Goal: Task Accomplishment & Management: Manage account settings

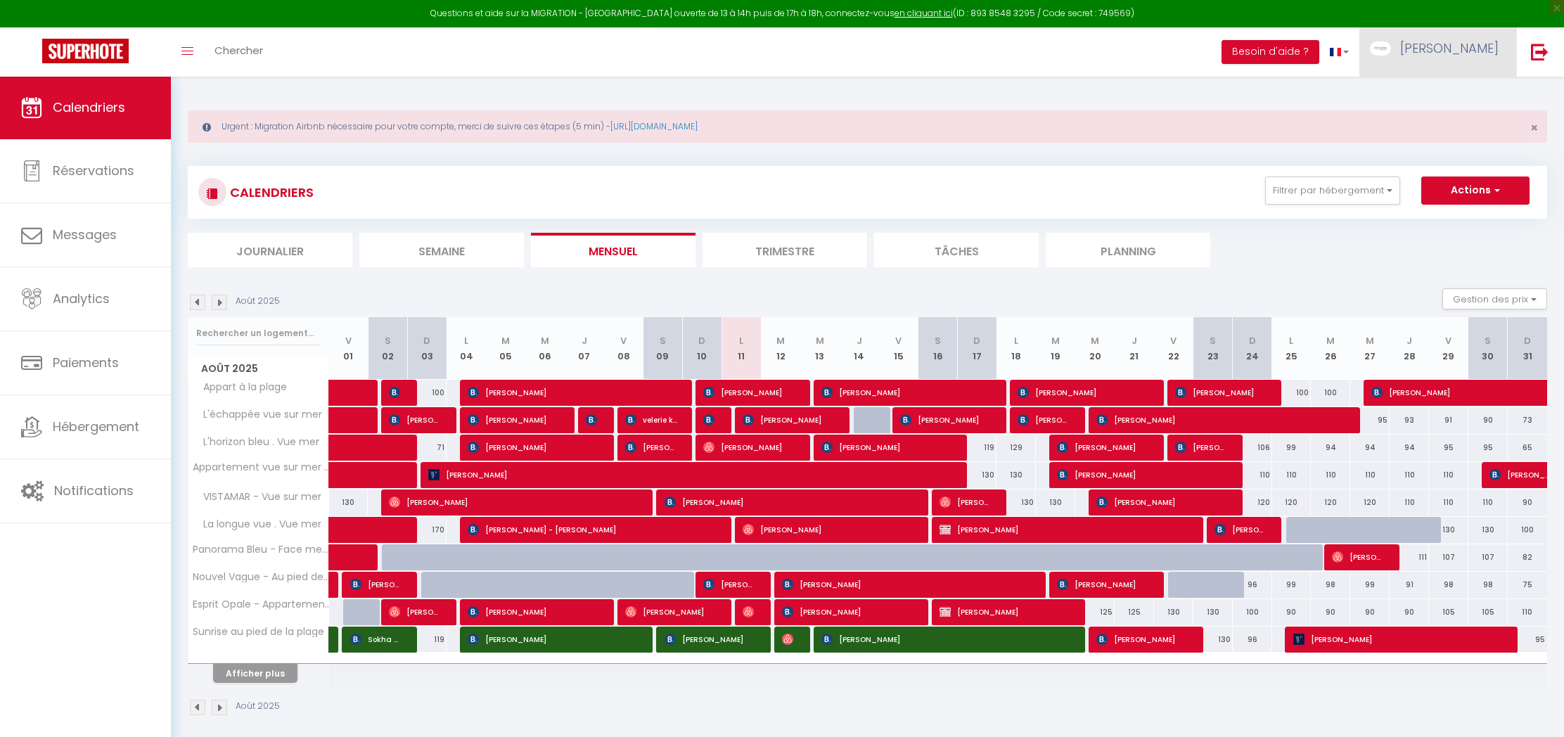
click at [1447, 41] on link "[PERSON_NAME]" at bounding box center [1438, 51] width 157 height 49
click at [1467, 91] on link "Paramètres" at bounding box center [1460, 98] width 104 height 24
select select "fr"
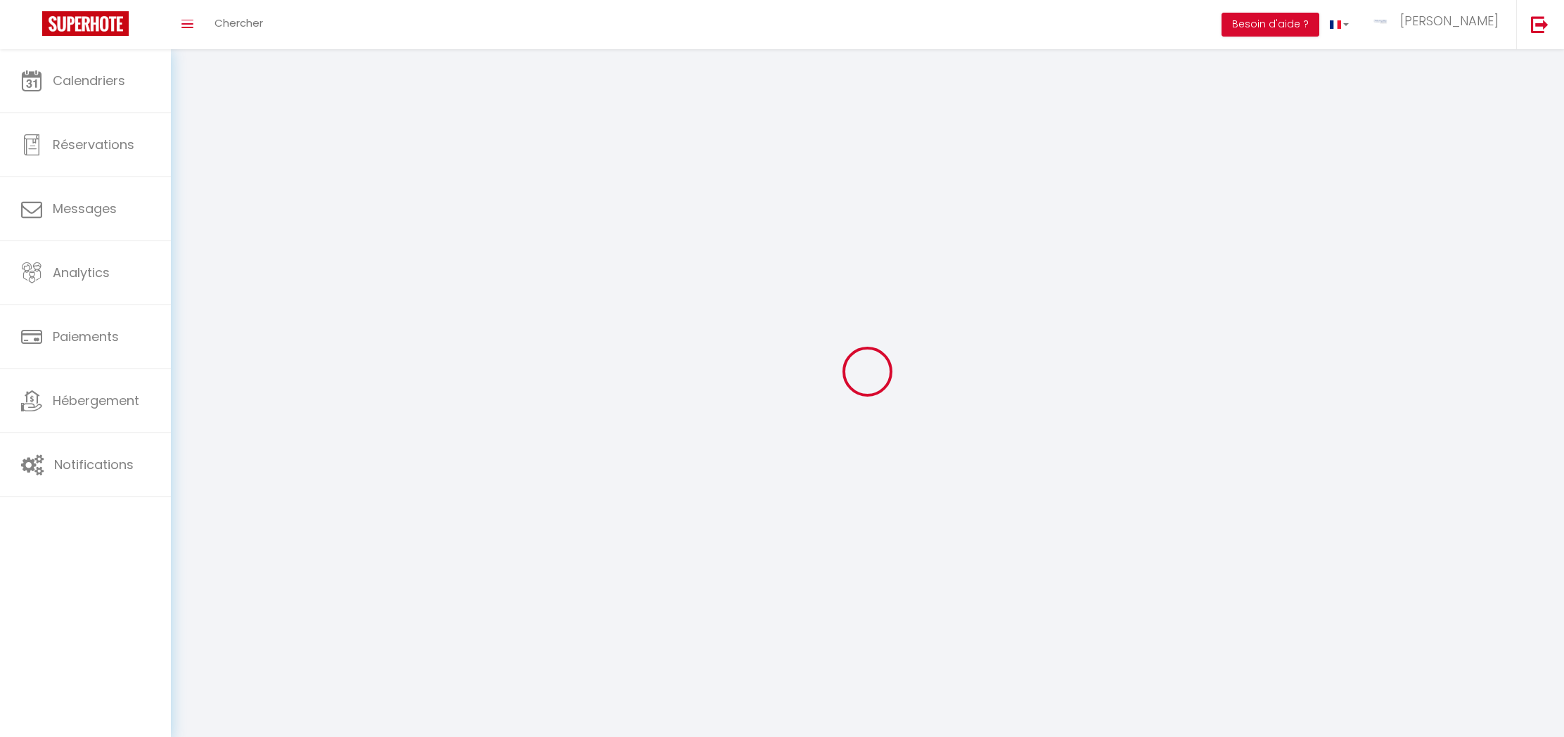
type input "[PERSON_NAME]"
type input "RAMET"
type input "0767169002"
type input "[GEOGRAPHIC_DATA]"
type input "62155"
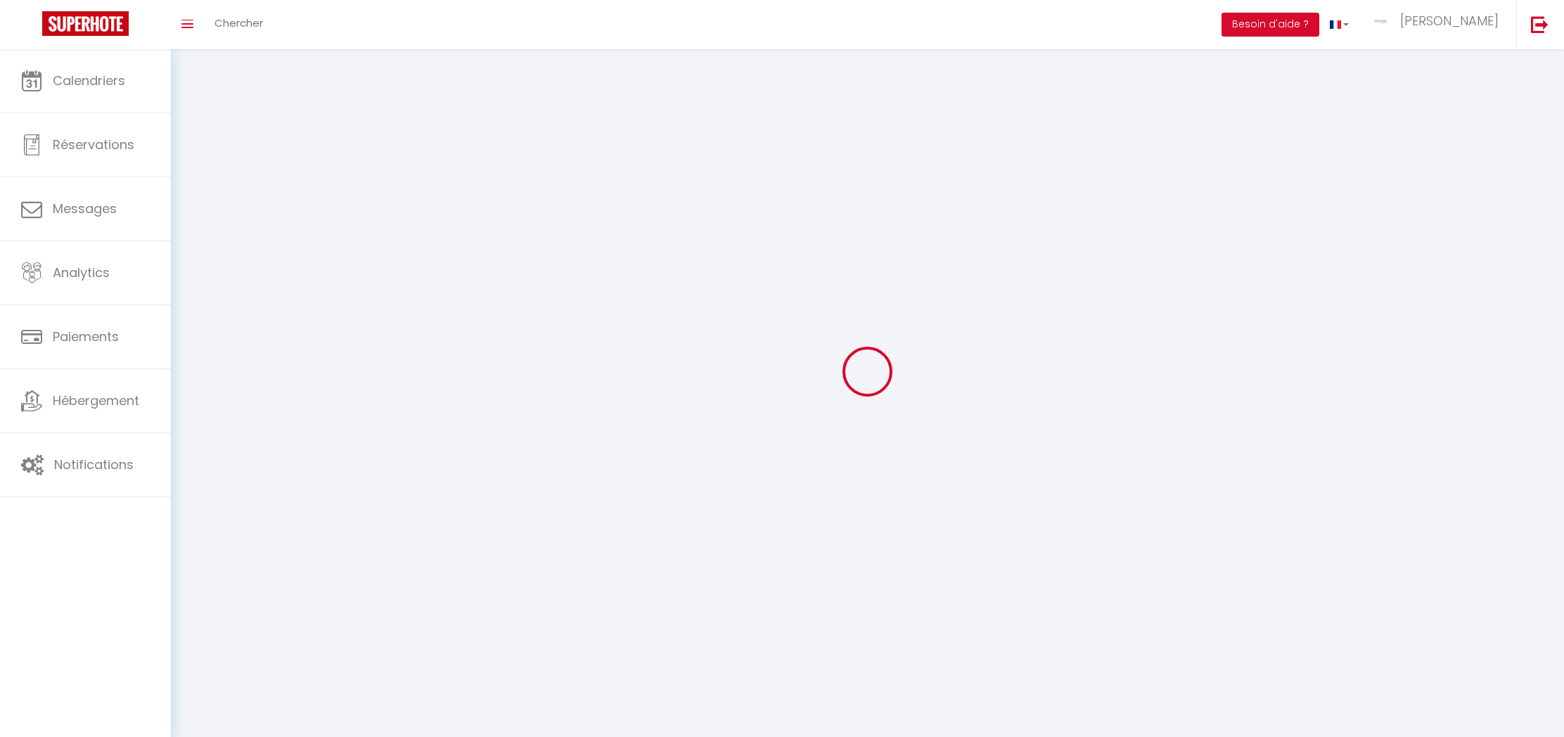
type input "MERLIMONT"
type input "rBCQuQW2Qv6VUT6MbczOney3z"
type input "jPpwBMc03DRYLeDRwwT9tfYia"
type input "[URL][DOMAIN_NAME]"
type input "FO27250"
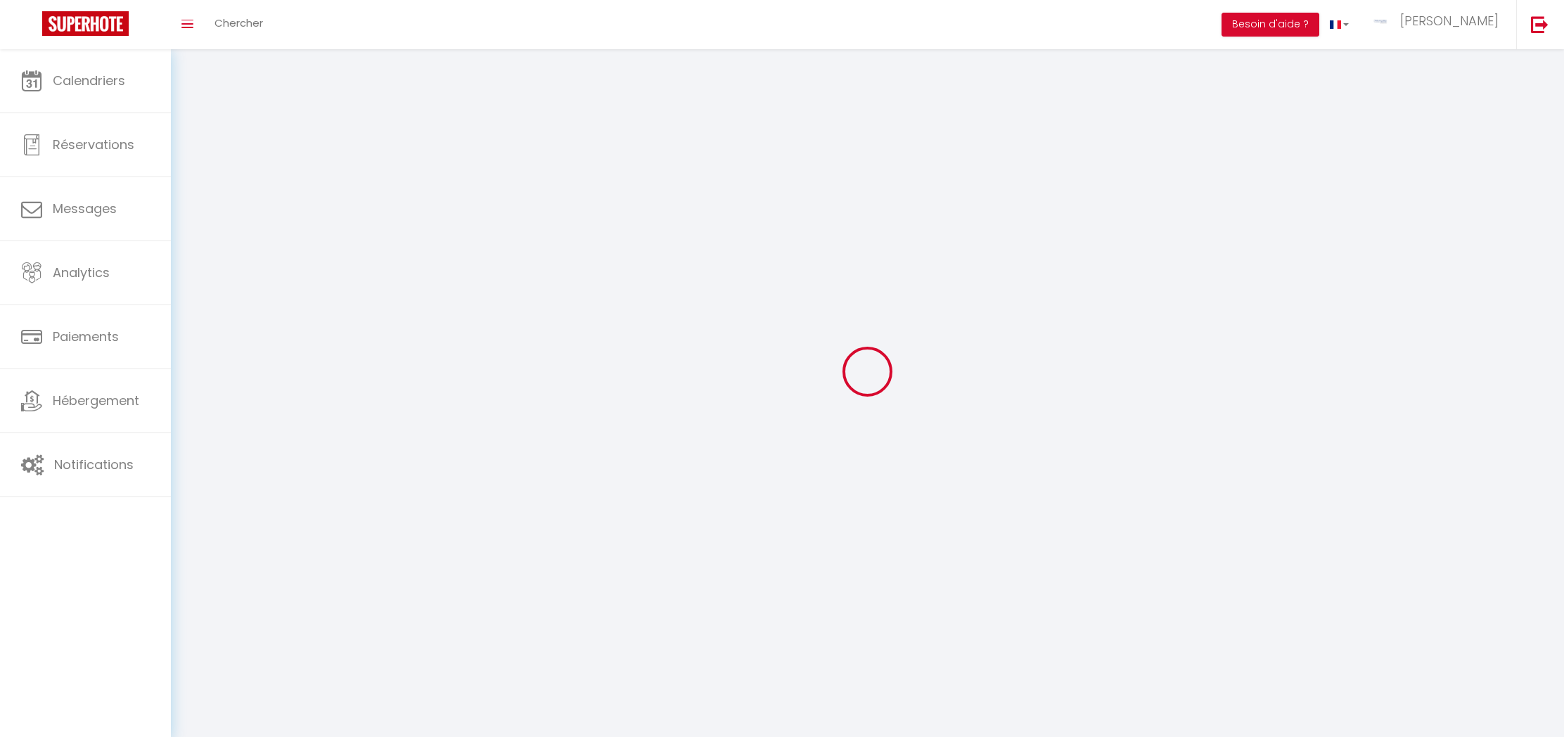
select select "28"
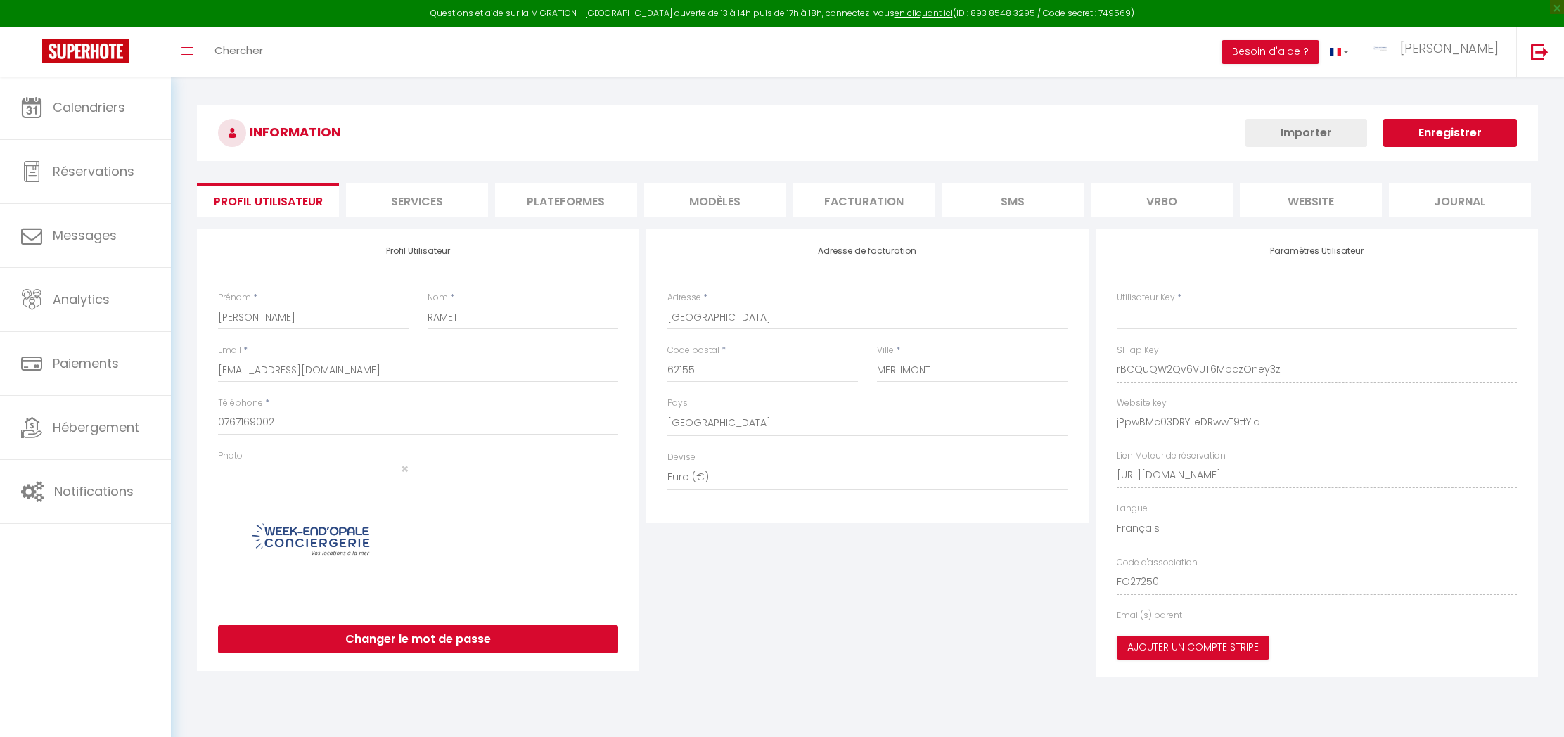
type input "rBCQuQW2Qv6VUT6MbczOney3z"
type input "jPpwBMc03DRYLeDRwwT9tfYia"
type input "[URL][DOMAIN_NAME]"
select select "fr"
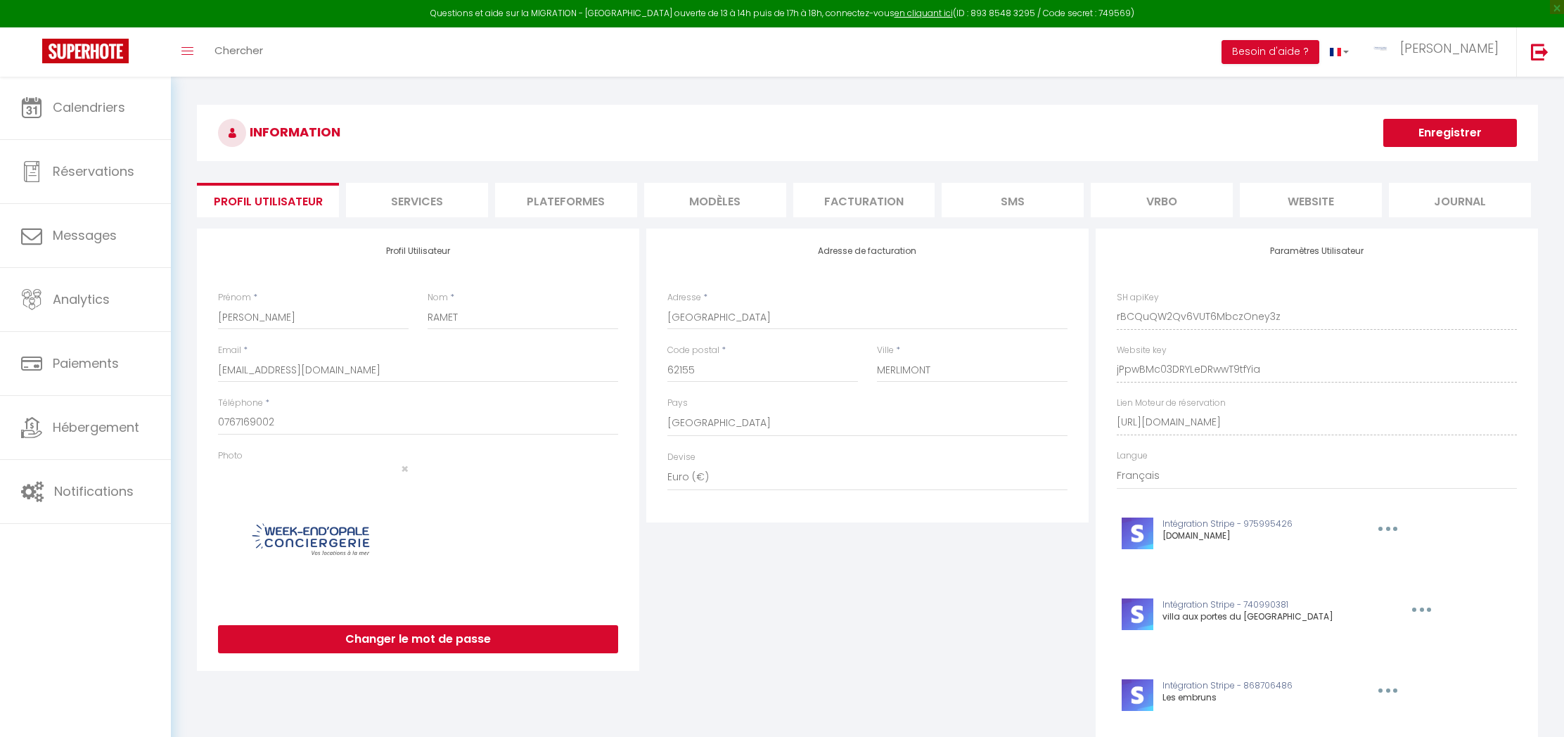
click at [628, 199] on li "Plateformes" at bounding box center [566, 200] width 142 height 34
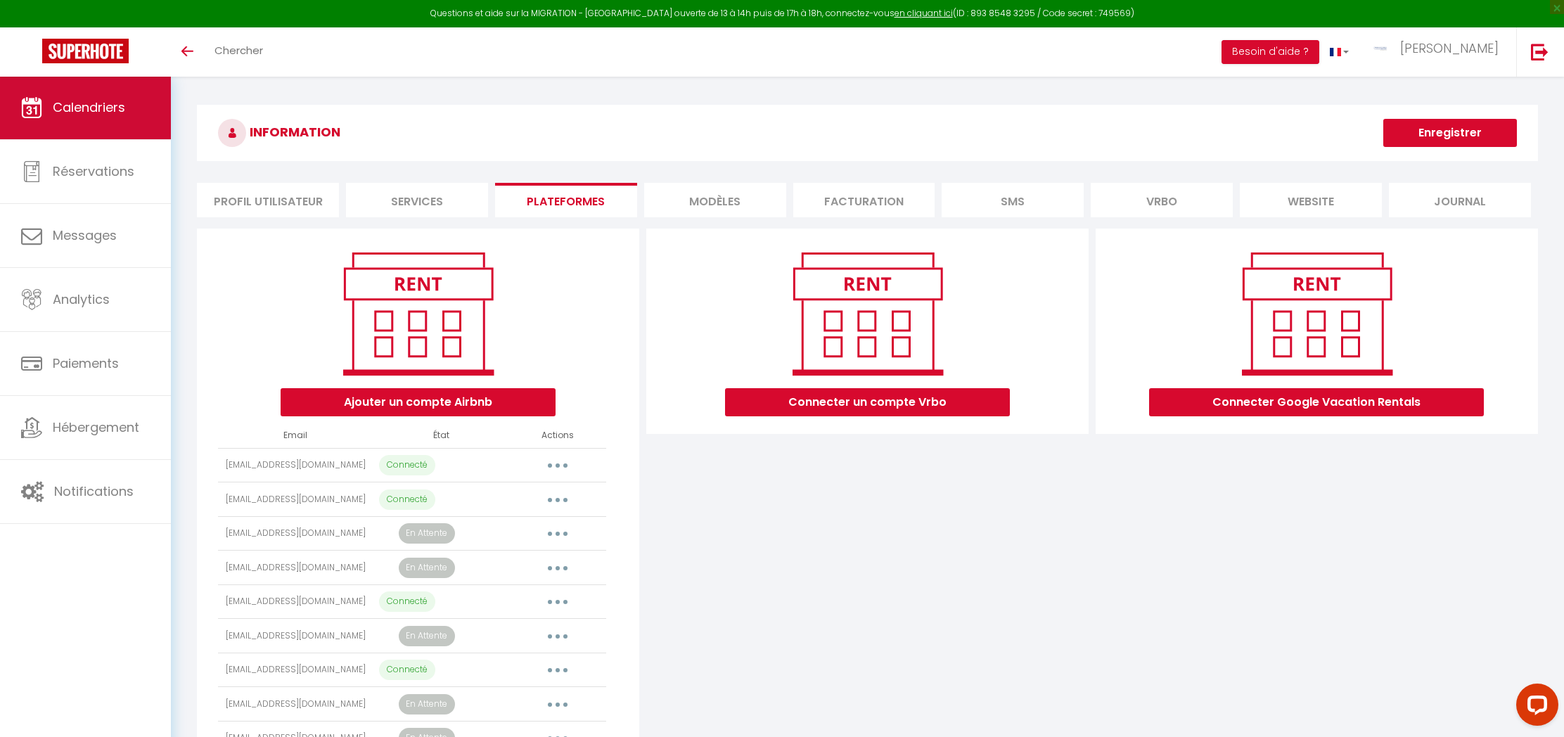
click at [103, 108] on span "Calendriers" at bounding box center [89, 107] width 72 height 18
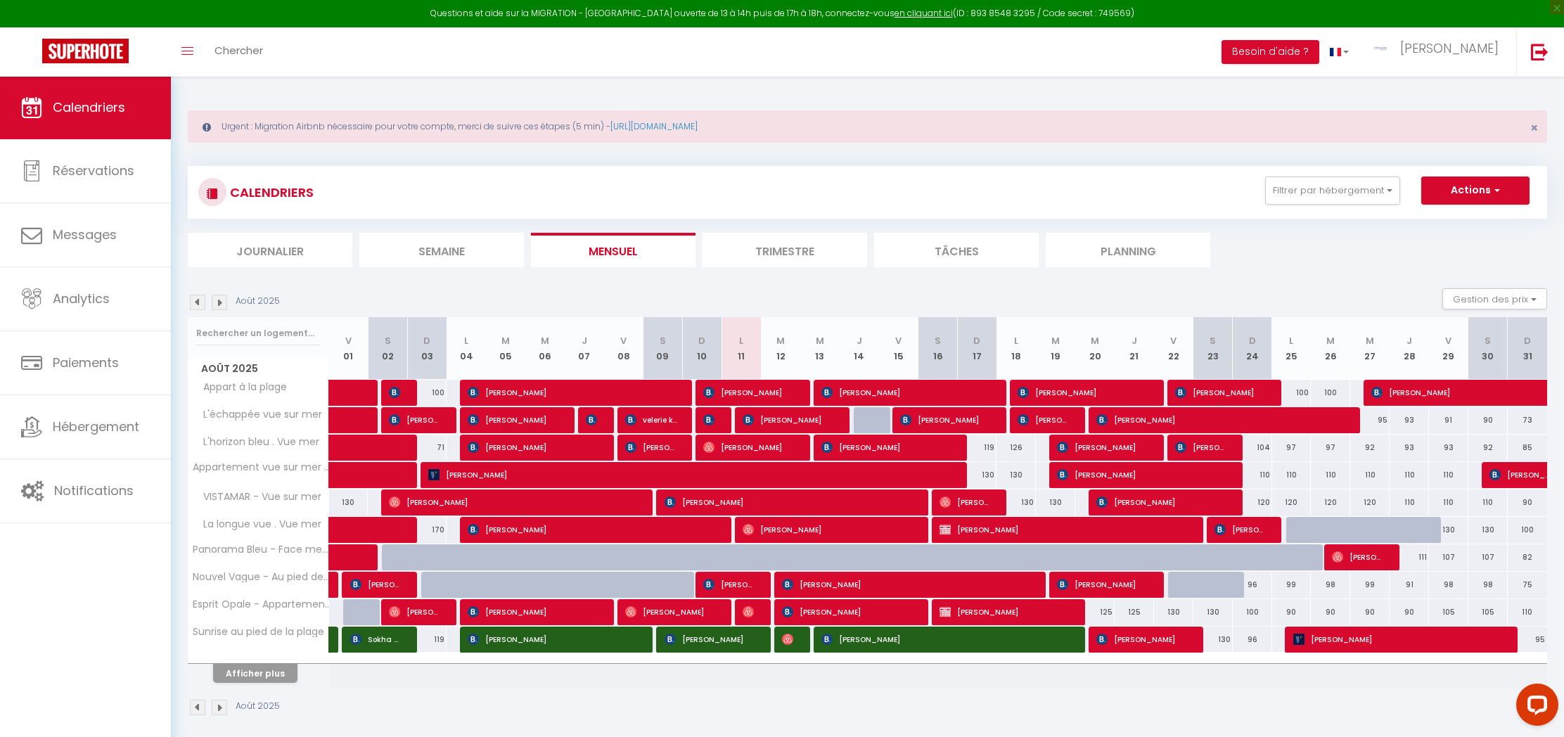
click at [232, 665] on button "Afficher plus" at bounding box center [255, 673] width 84 height 19
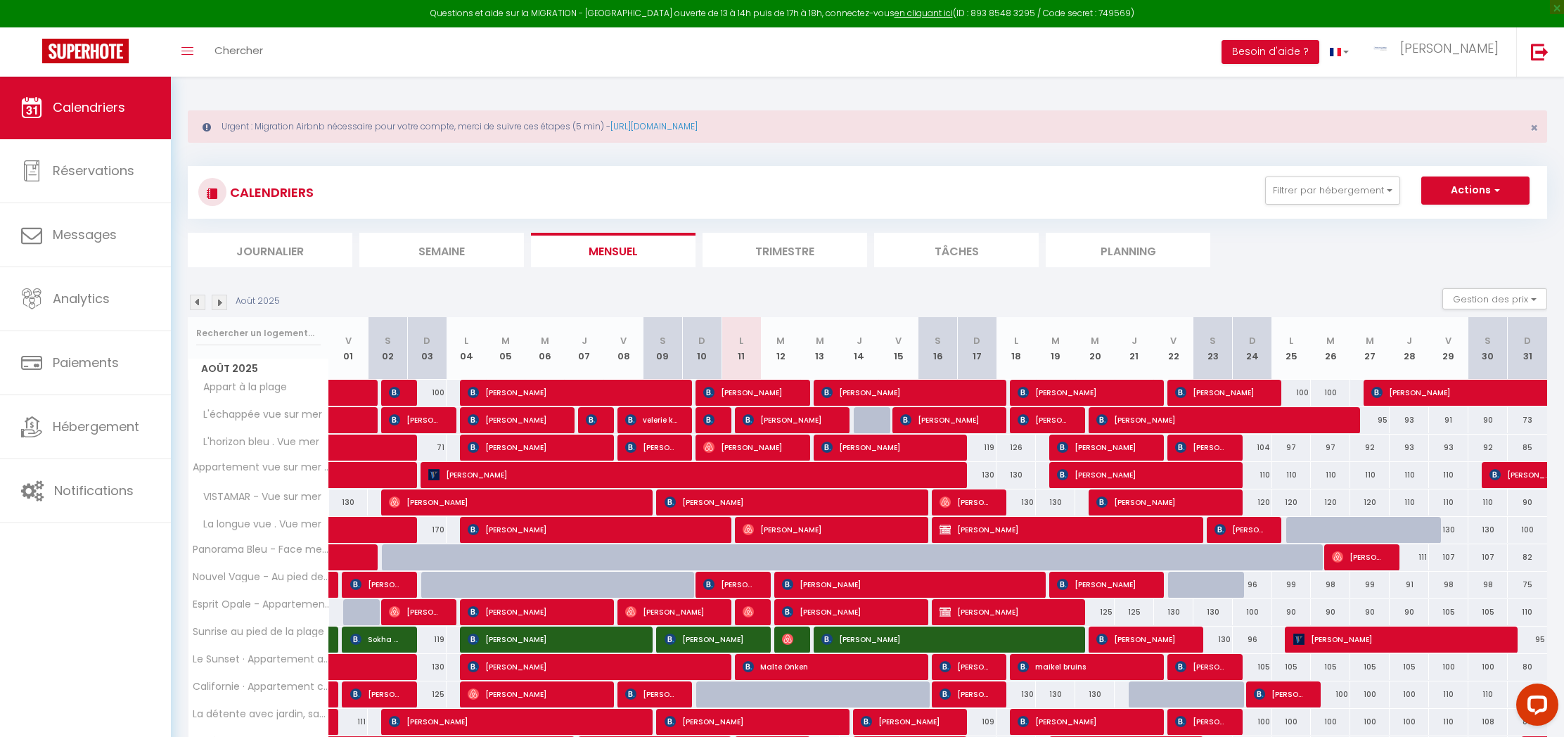
click at [299, 250] on li "Journalier" at bounding box center [270, 250] width 165 height 34
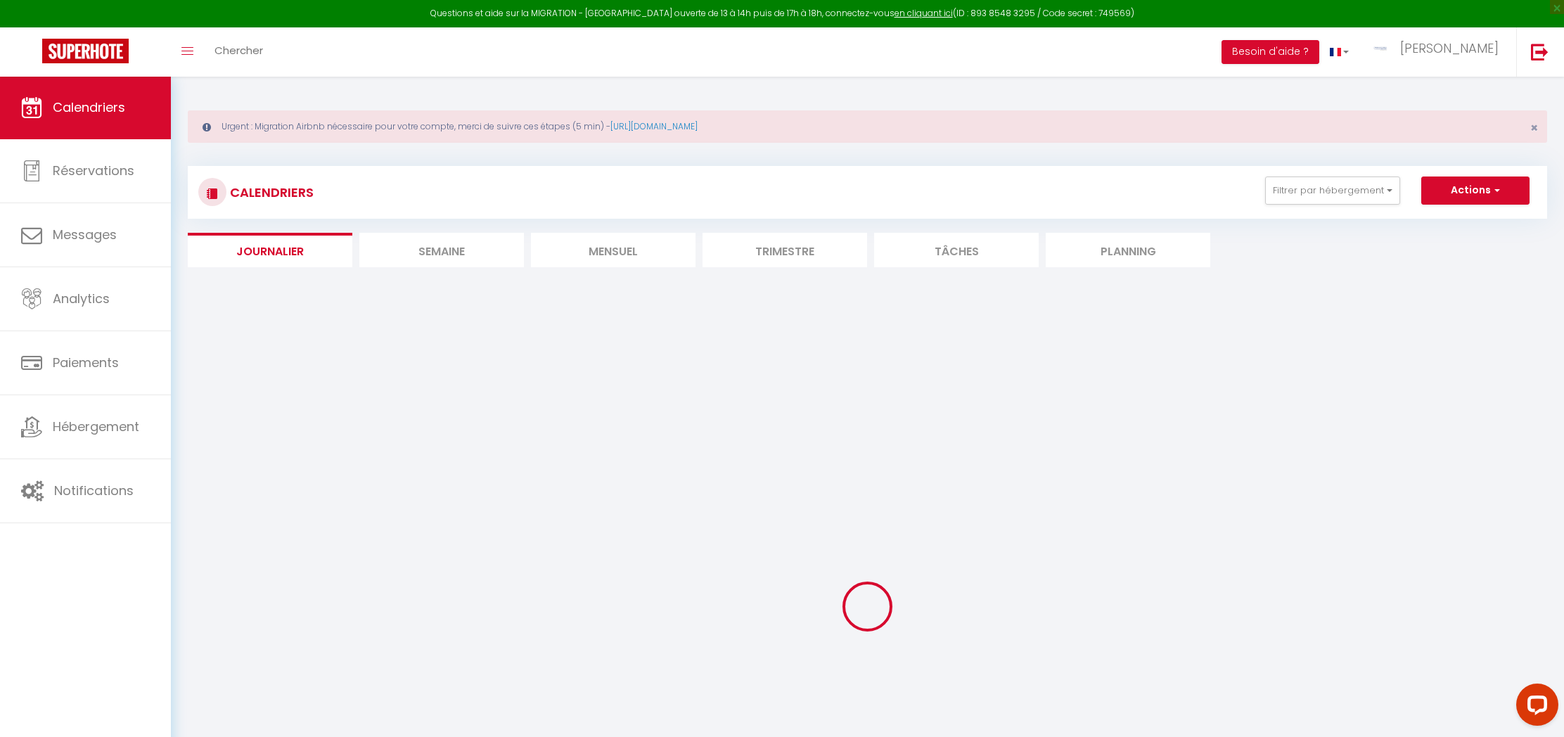
click at [584, 250] on li "Mensuel" at bounding box center [613, 250] width 165 height 34
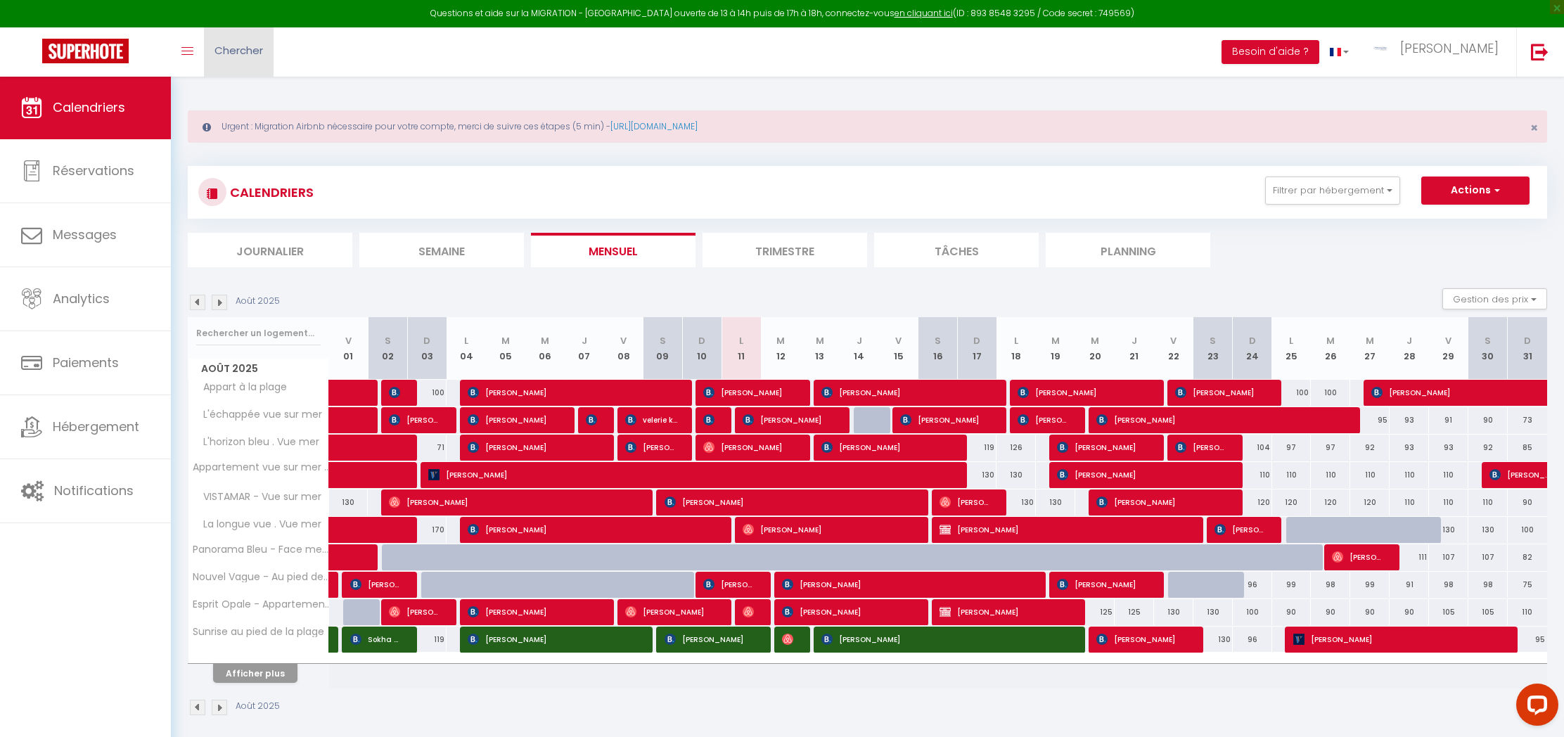
click at [256, 52] on span "Chercher" at bounding box center [239, 50] width 49 height 15
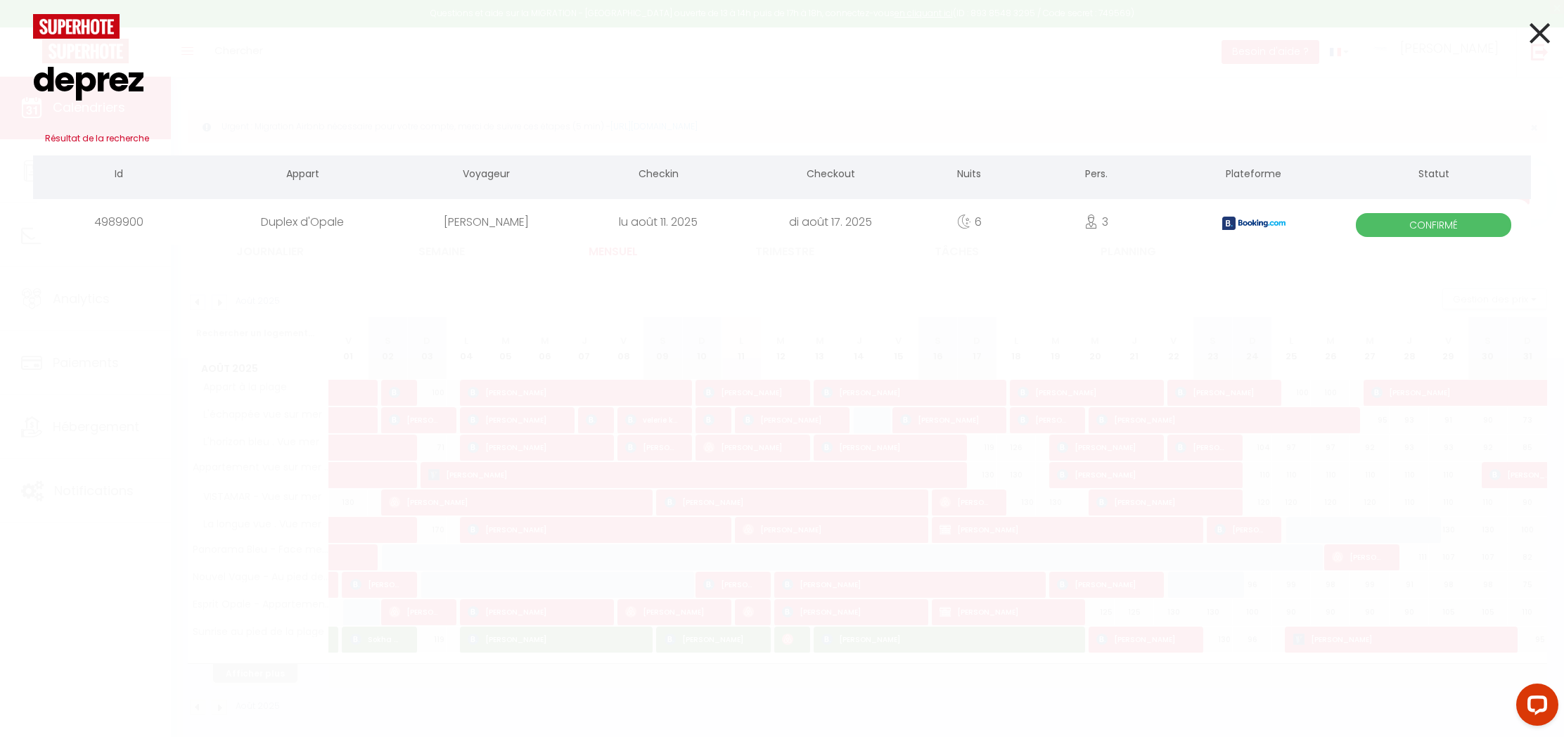
type input "deprez"
click at [468, 221] on div "[PERSON_NAME]" at bounding box center [486, 222] width 172 height 46
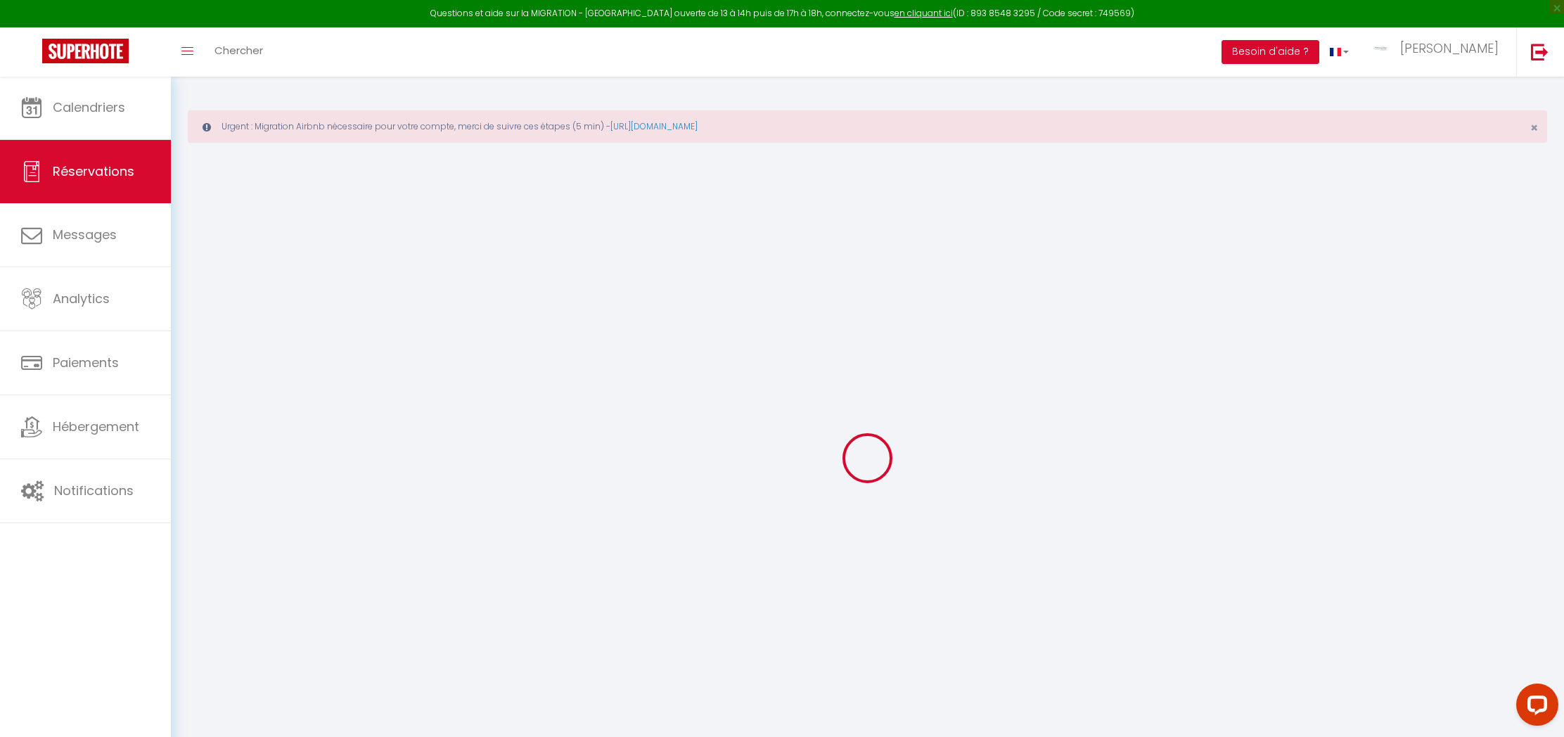
select select
select select "14"
checkbox input "false"
select select
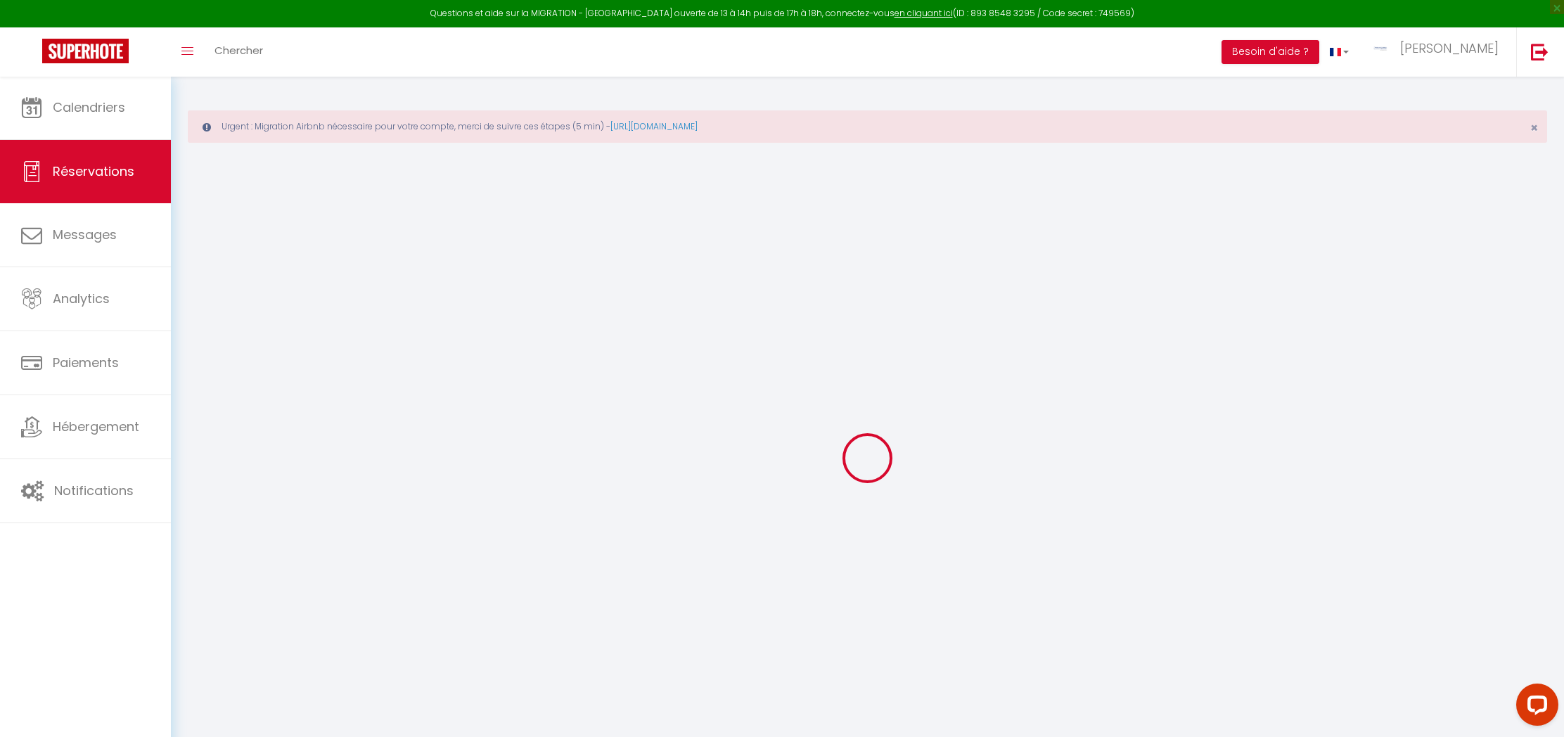
select select
checkbox input "false"
select select
checkbox input "false"
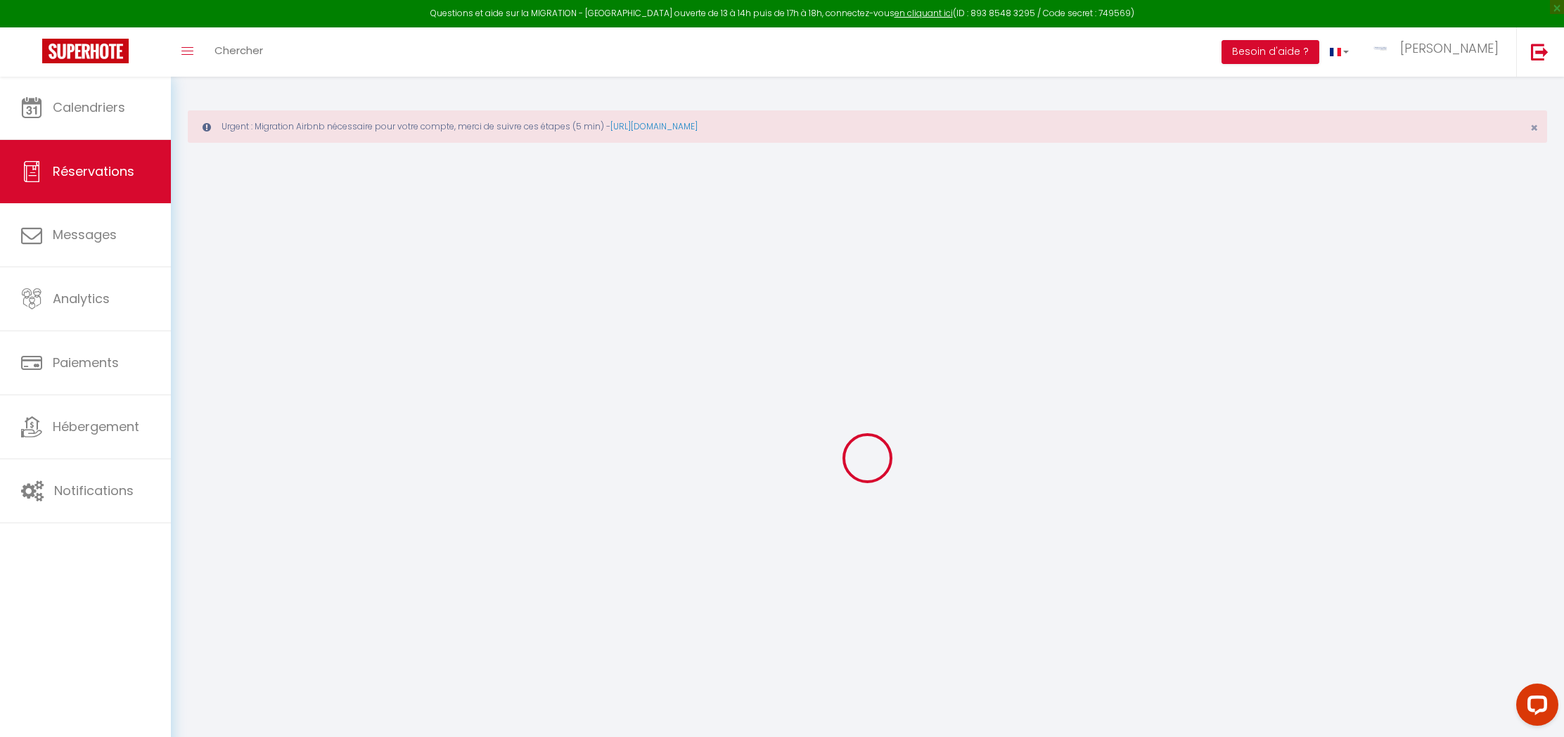
type textarea "** THIS RESERVATION HAS BEEN PRE-PAID ** BOOKING NOTE : Payment charge is EUR 1…"
type input "50"
type input "43.64"
select select
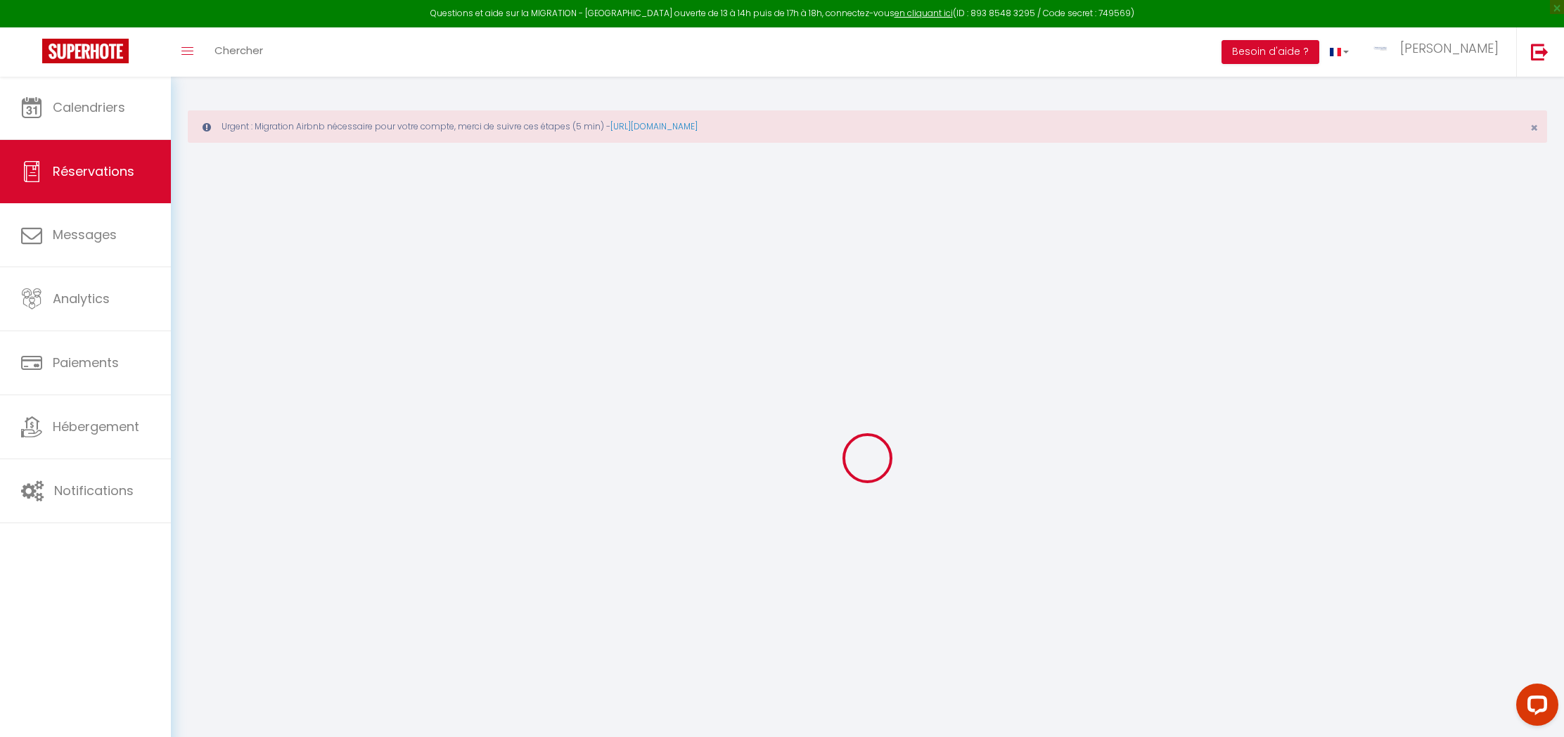
checkbox input "false"
select select
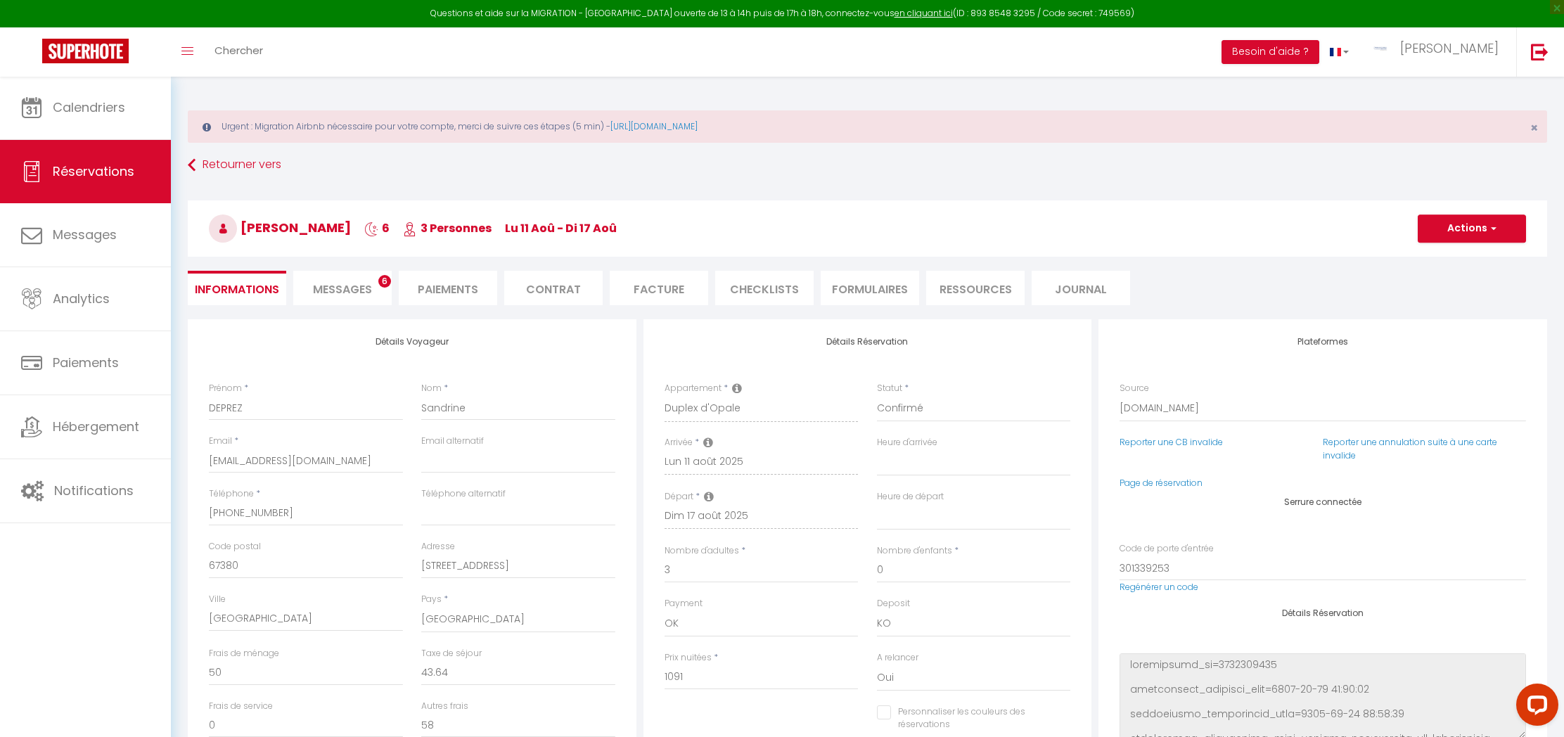
scroll to position [56, 0]
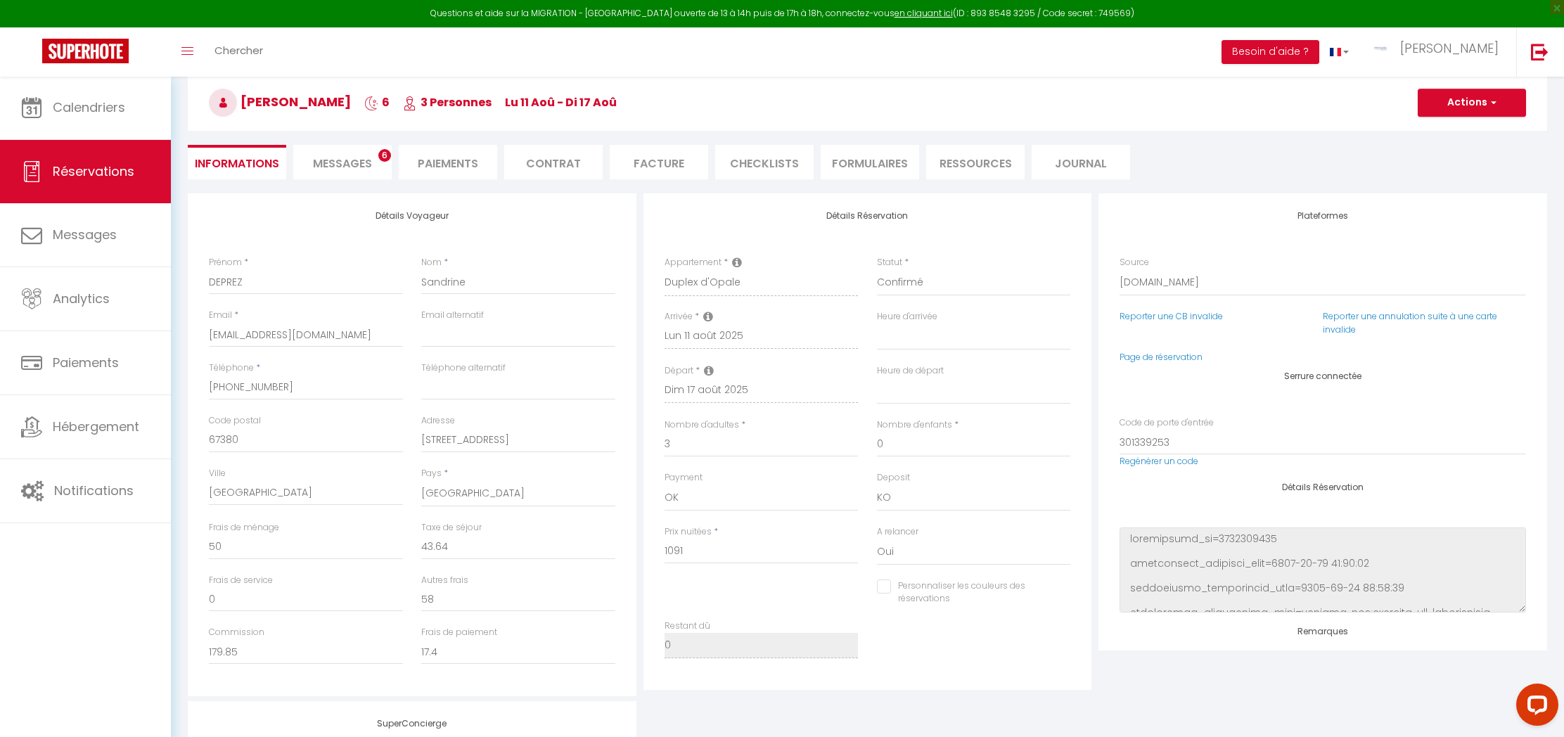
click at [322, 166] on span "Messages" at bounding box center [342, 163] width 59 height 16
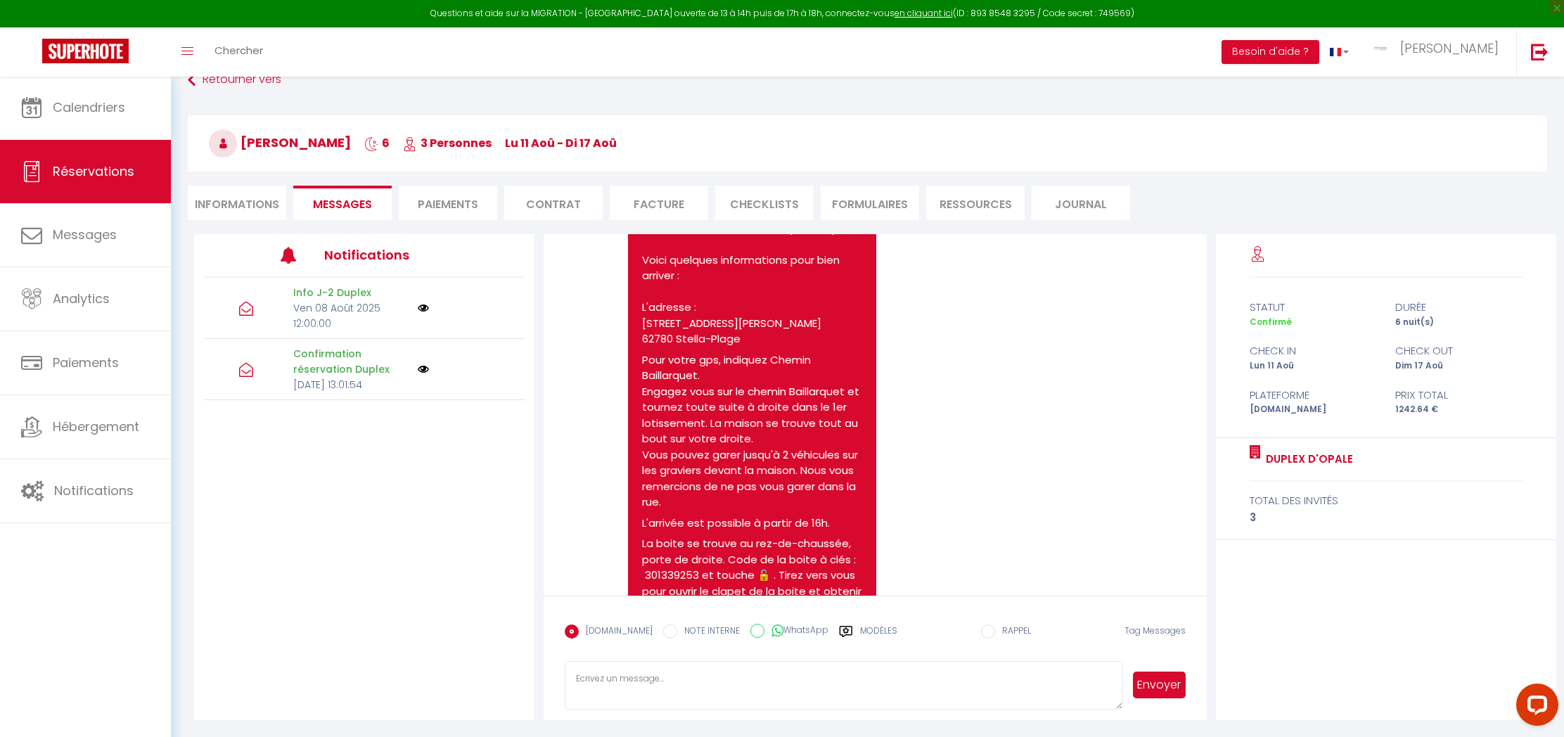
scroll to position [1390, 0]
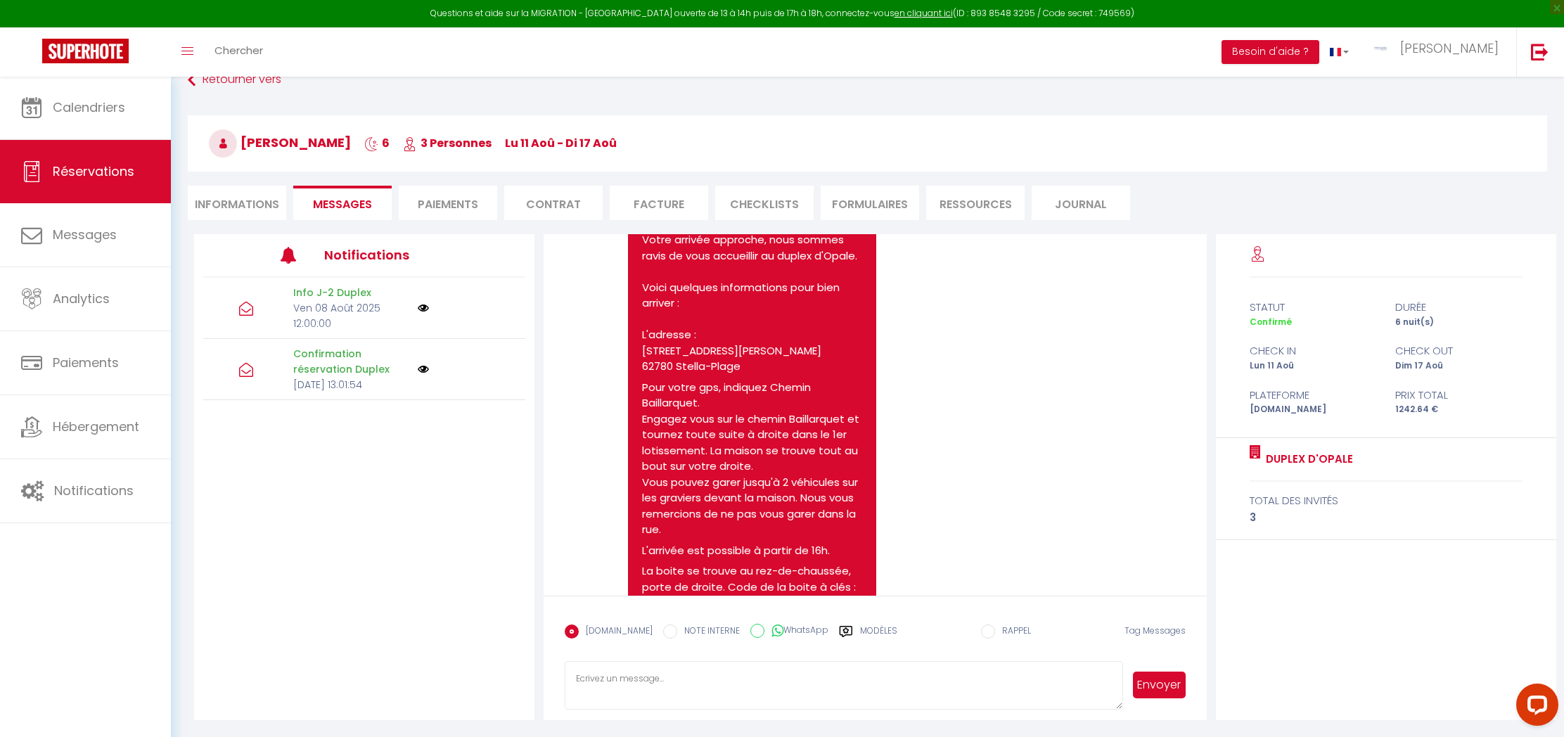
click at [1531, 0] on div "Questions et aide sur la MIGRATION - [GEOGRAPHIC_DATA] ouverte de 13 à 14h puis…" at bounding box center [782, 13] width 1564 height 27
click at [110, 95] on link "Calendriers" at bounding box center [85, 107] width 171 height 63
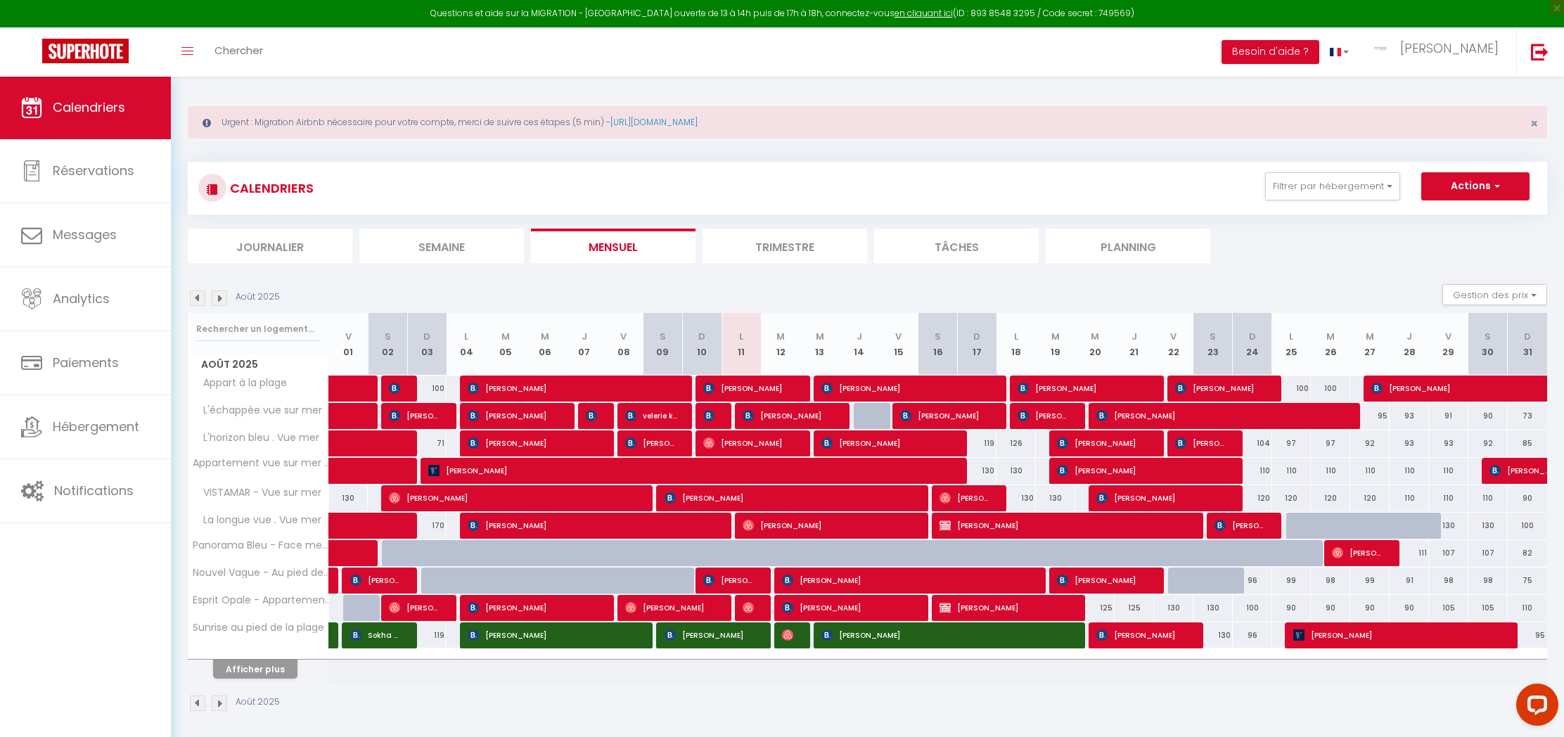
scroll to position [52, 1]
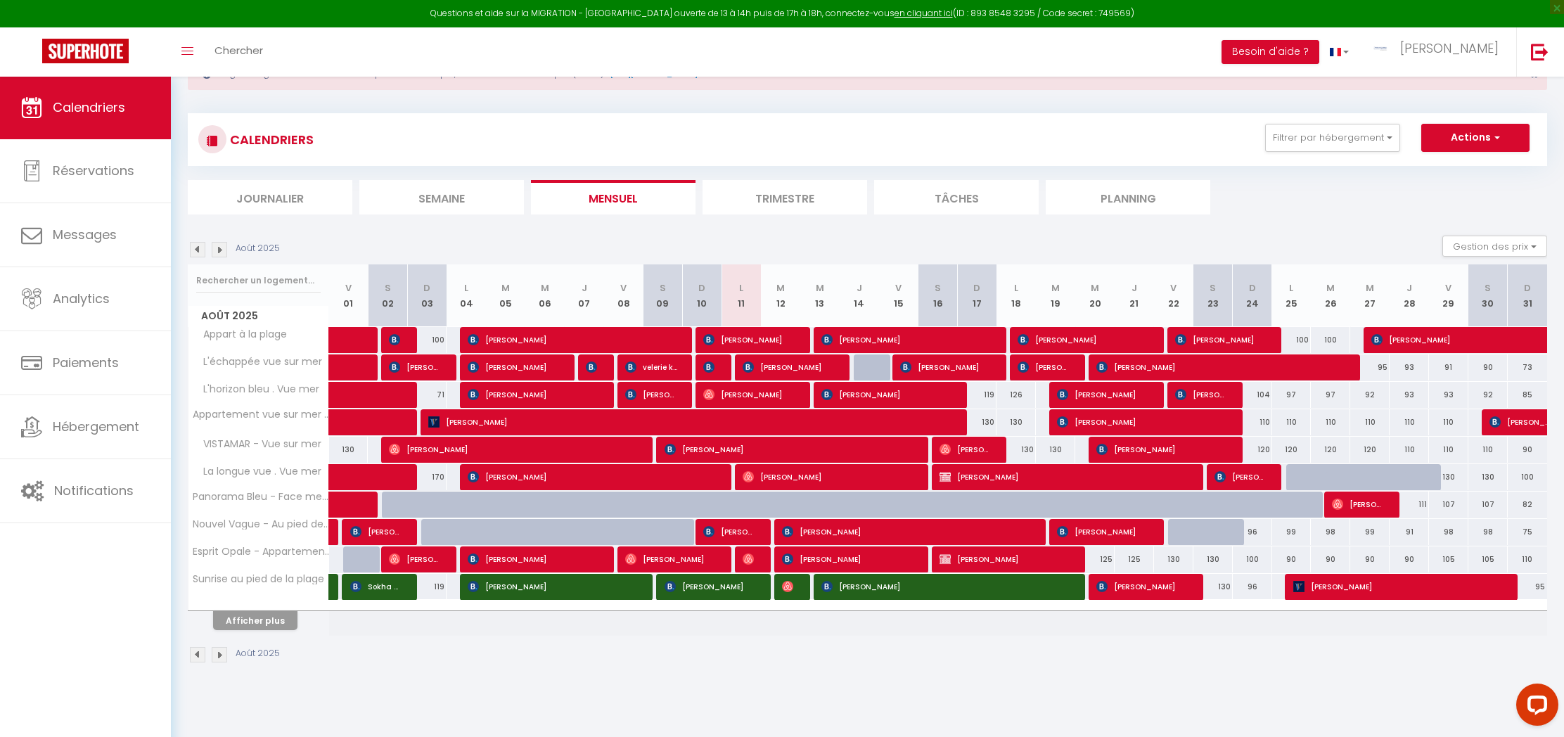
click at [293, 627] on button "Afficher plus" at bounding box center [255, 620] width 84 height 19
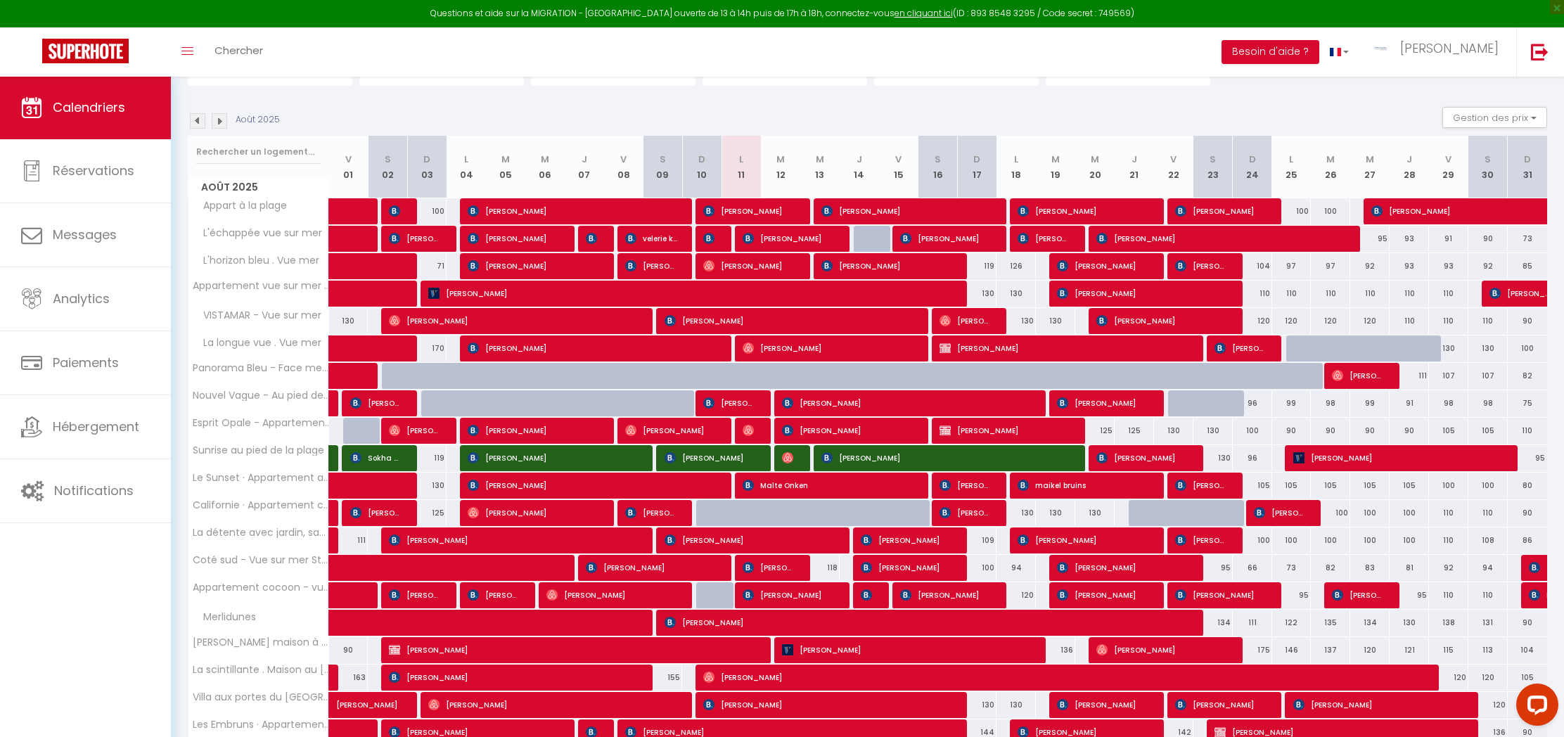
scroll to position [223, 0]
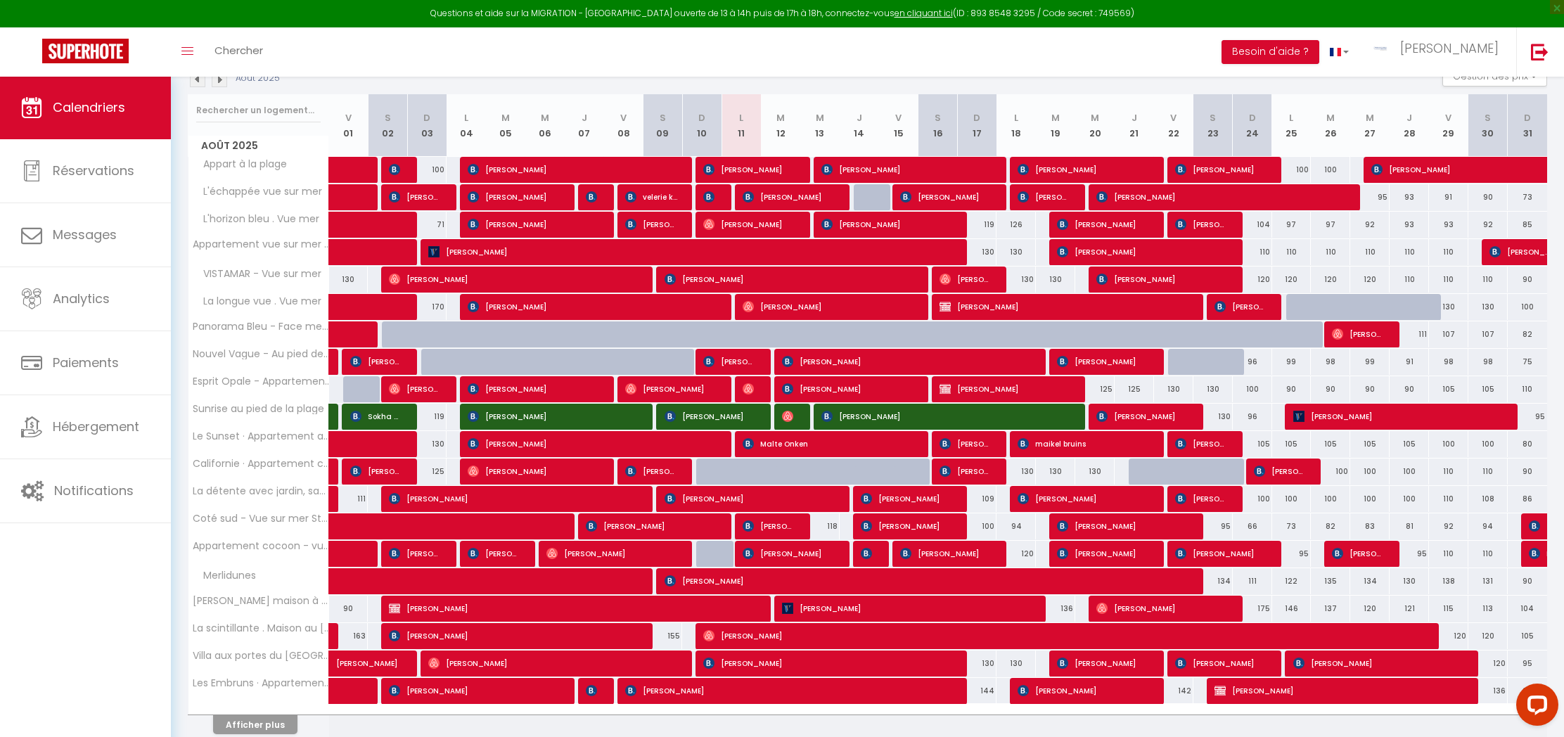
click at [241, 723] on button "Afficher plus" at bounding box center [255, 724] width 84 height 19
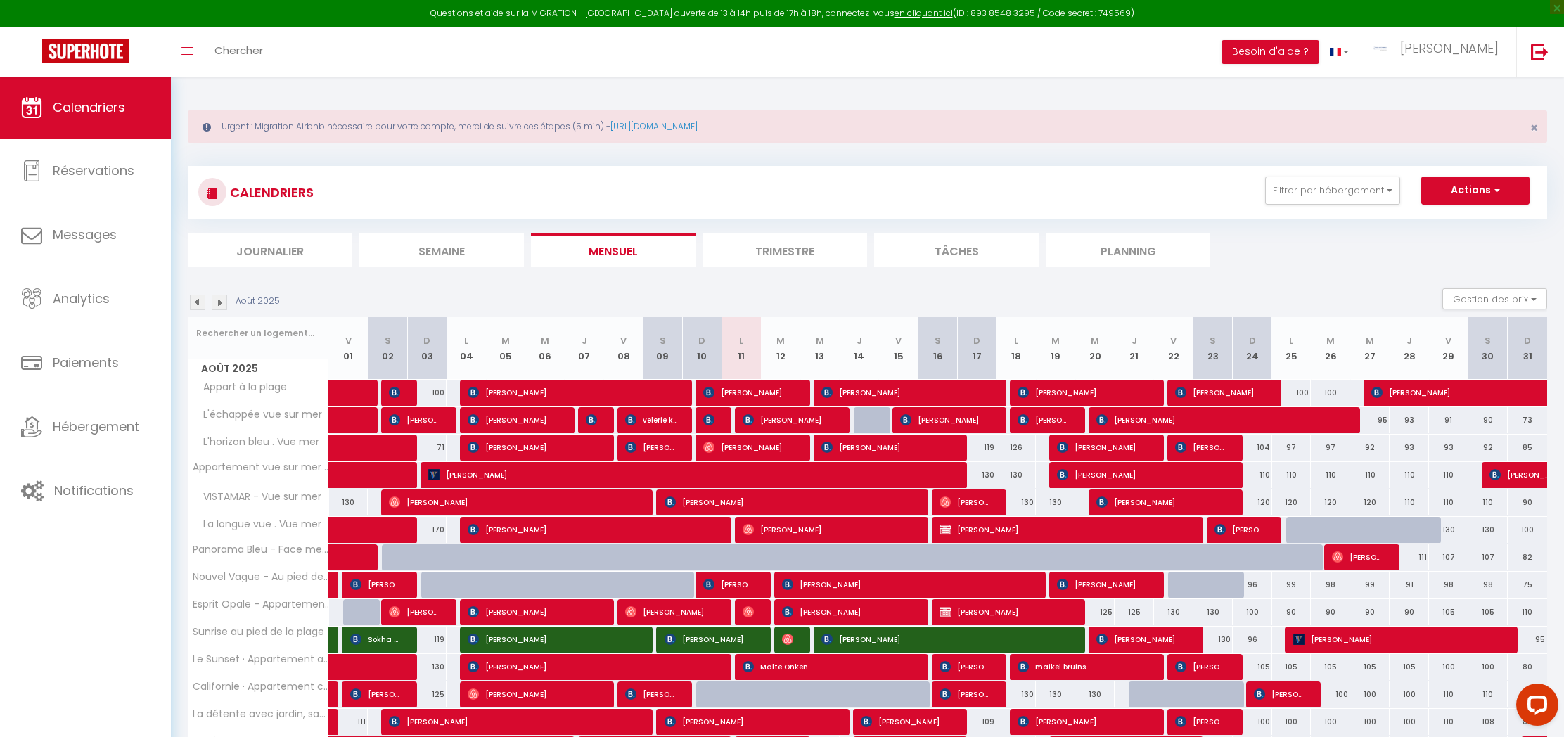
scroll to position [0, 0]
click at [224, 303] on img at bounding box center [219, 302] width 15 height 15
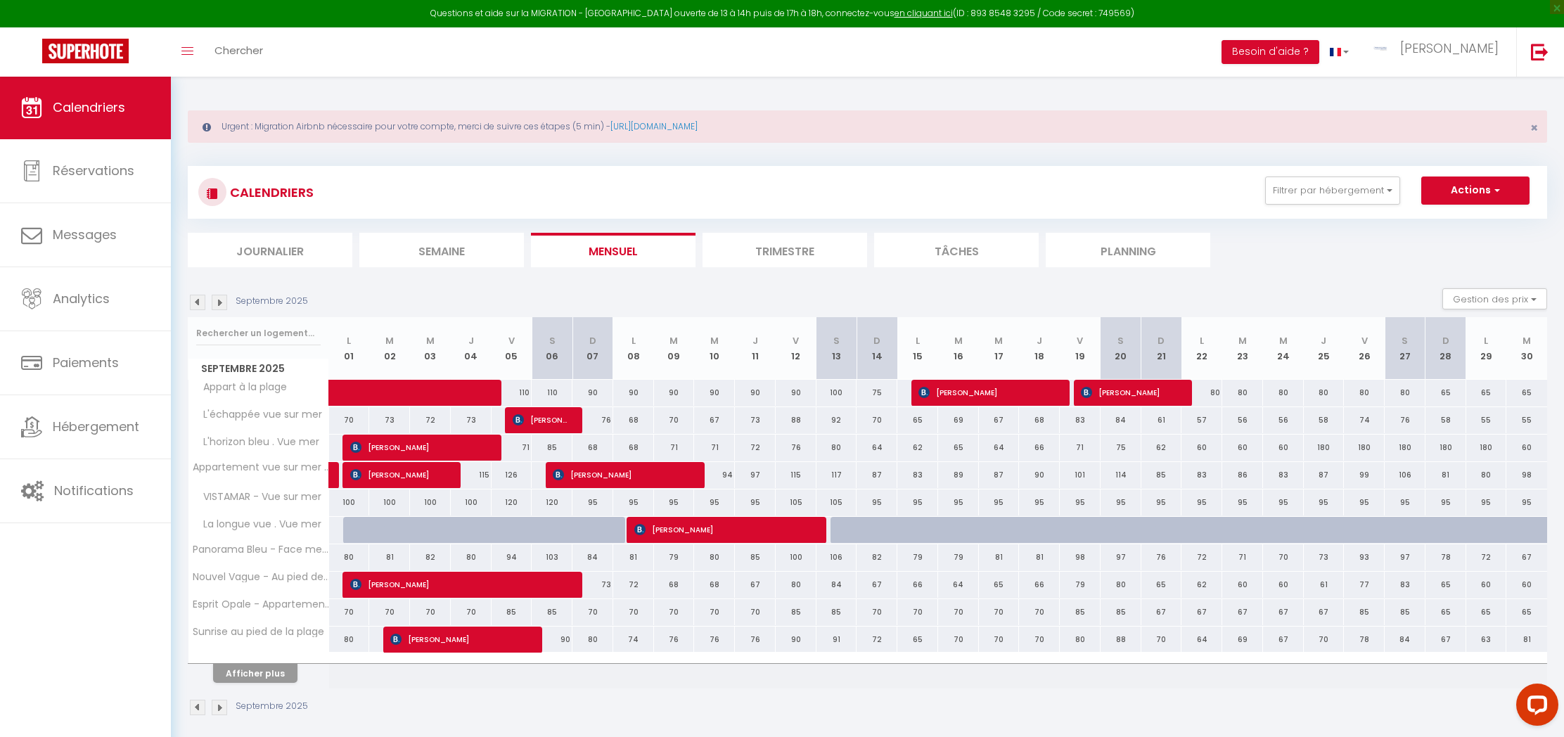
click at [224, 303] on img at bounding box center [219, 302] width 15 height 15
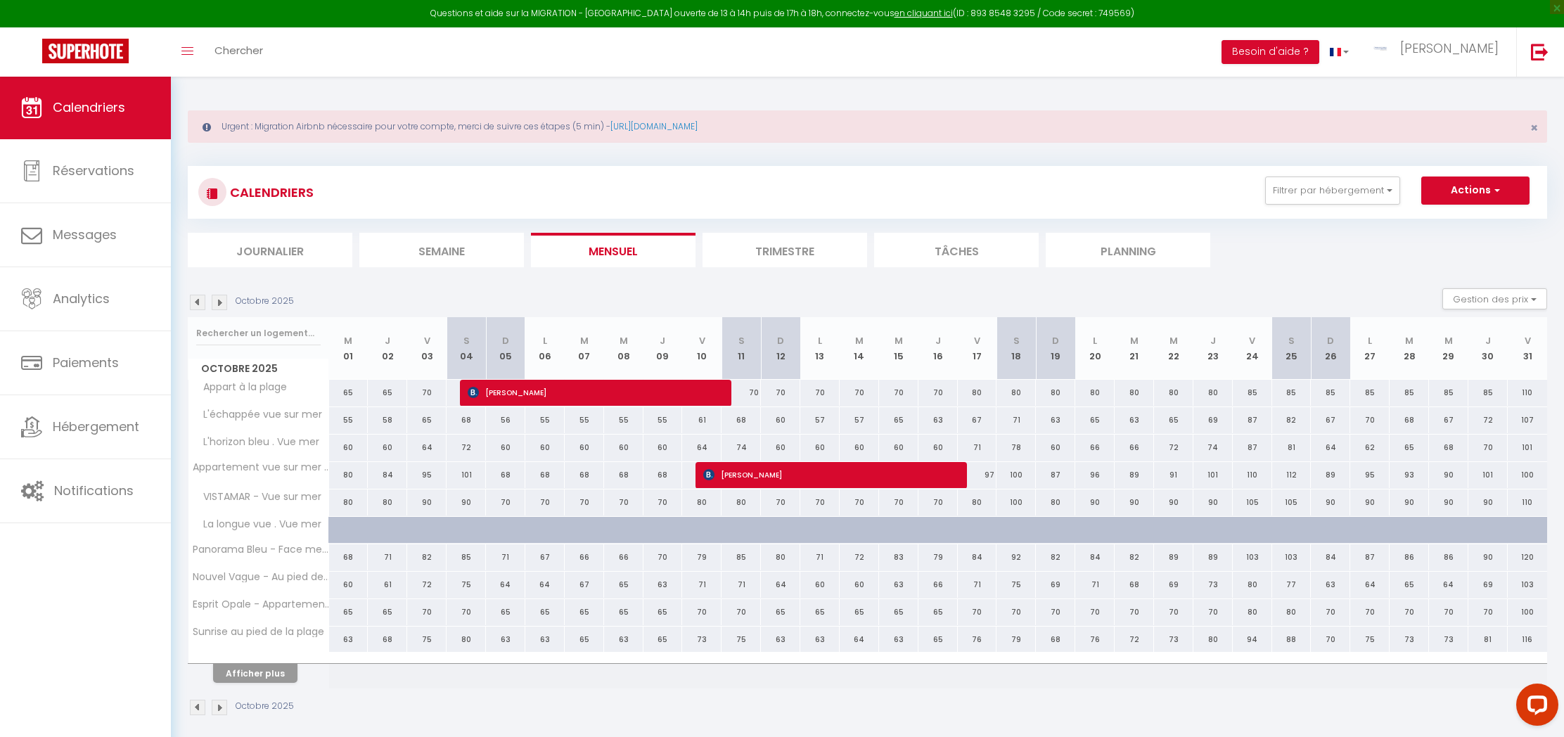
click at [264, 672] on button "Afficher plus" at bounding box center [255, 673] width 84 height 19
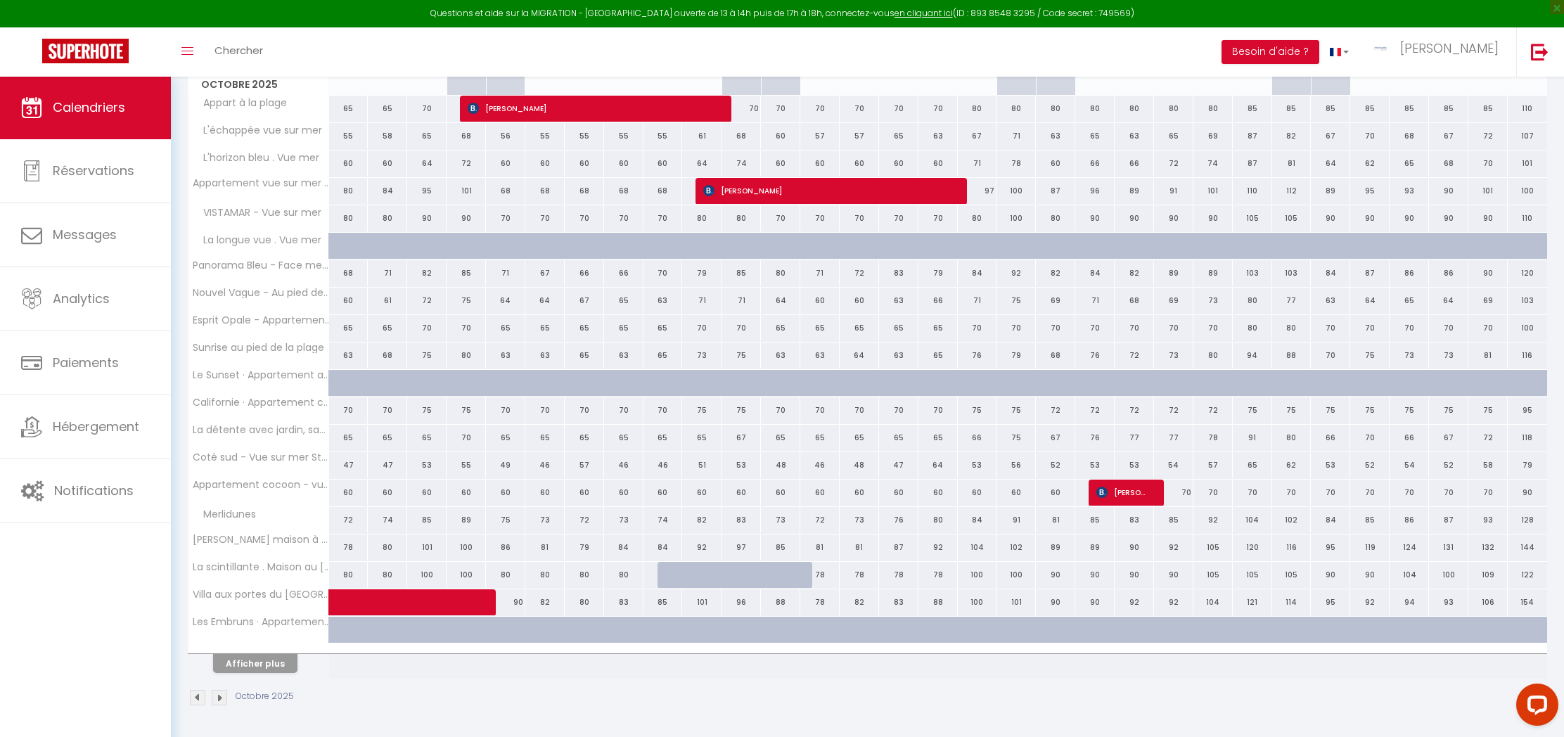
scroll to position [283, 0]
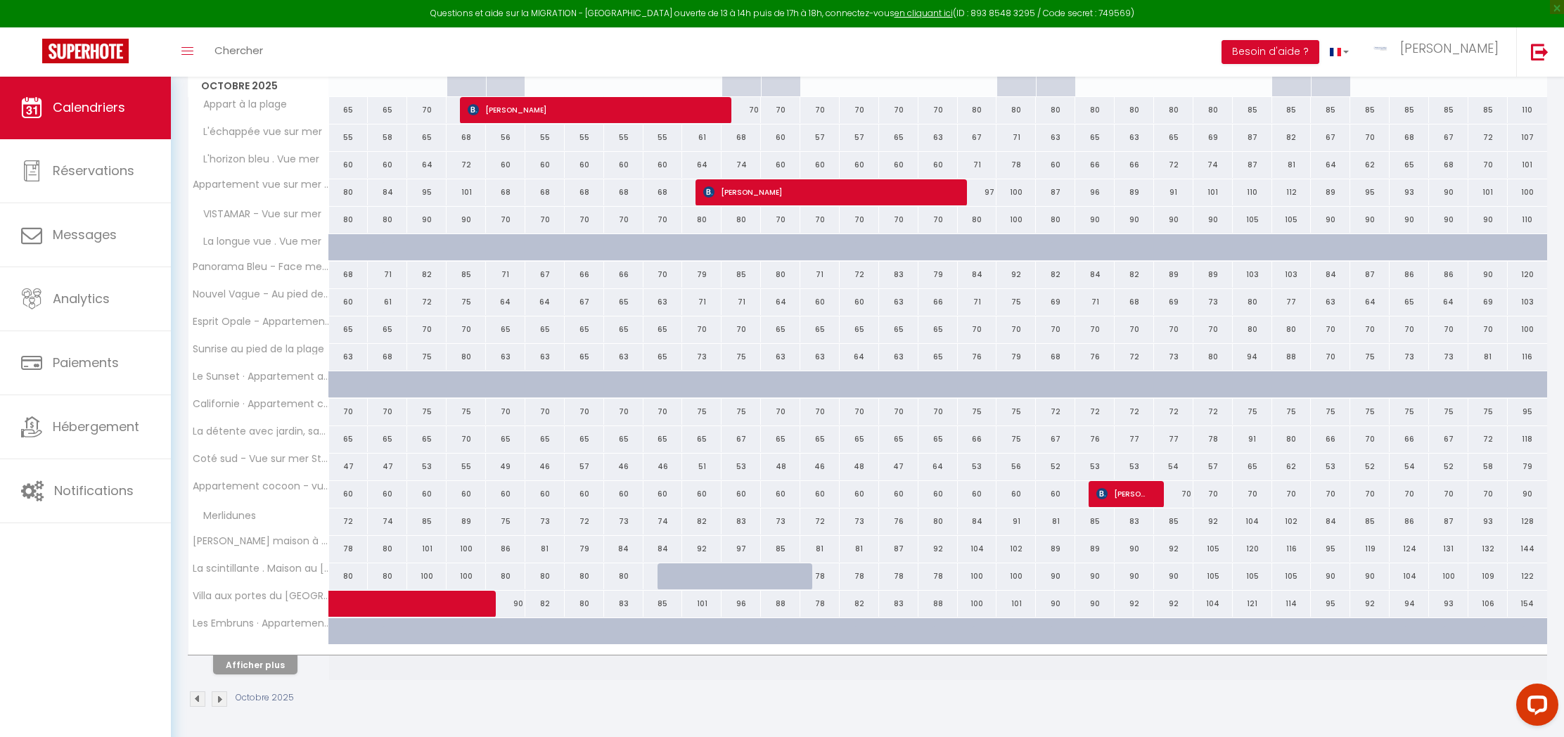
click at [264, 672] on button "Afficher plus" at bounding box center [255, 665] width 84 height 19
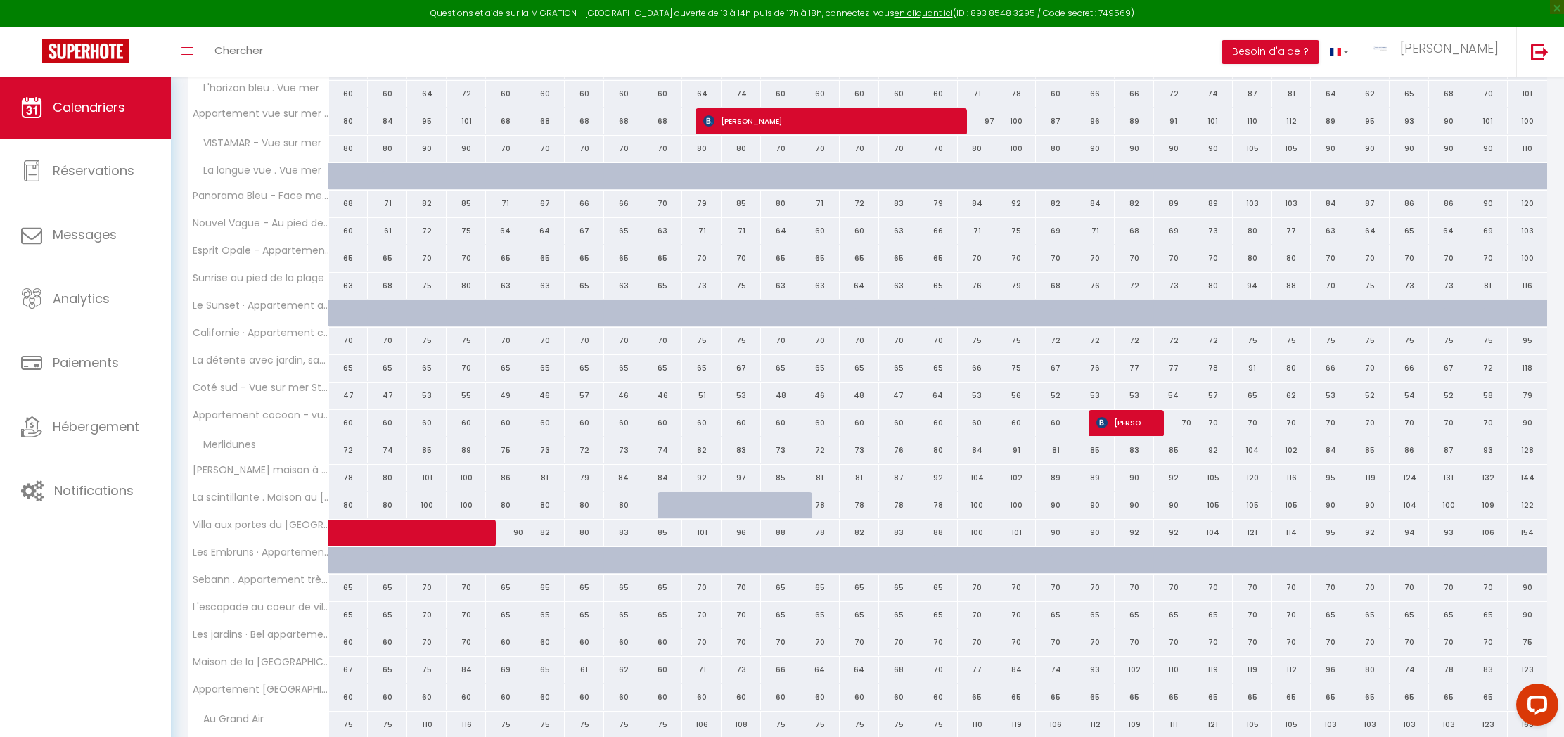
scroll to position [359, 0]
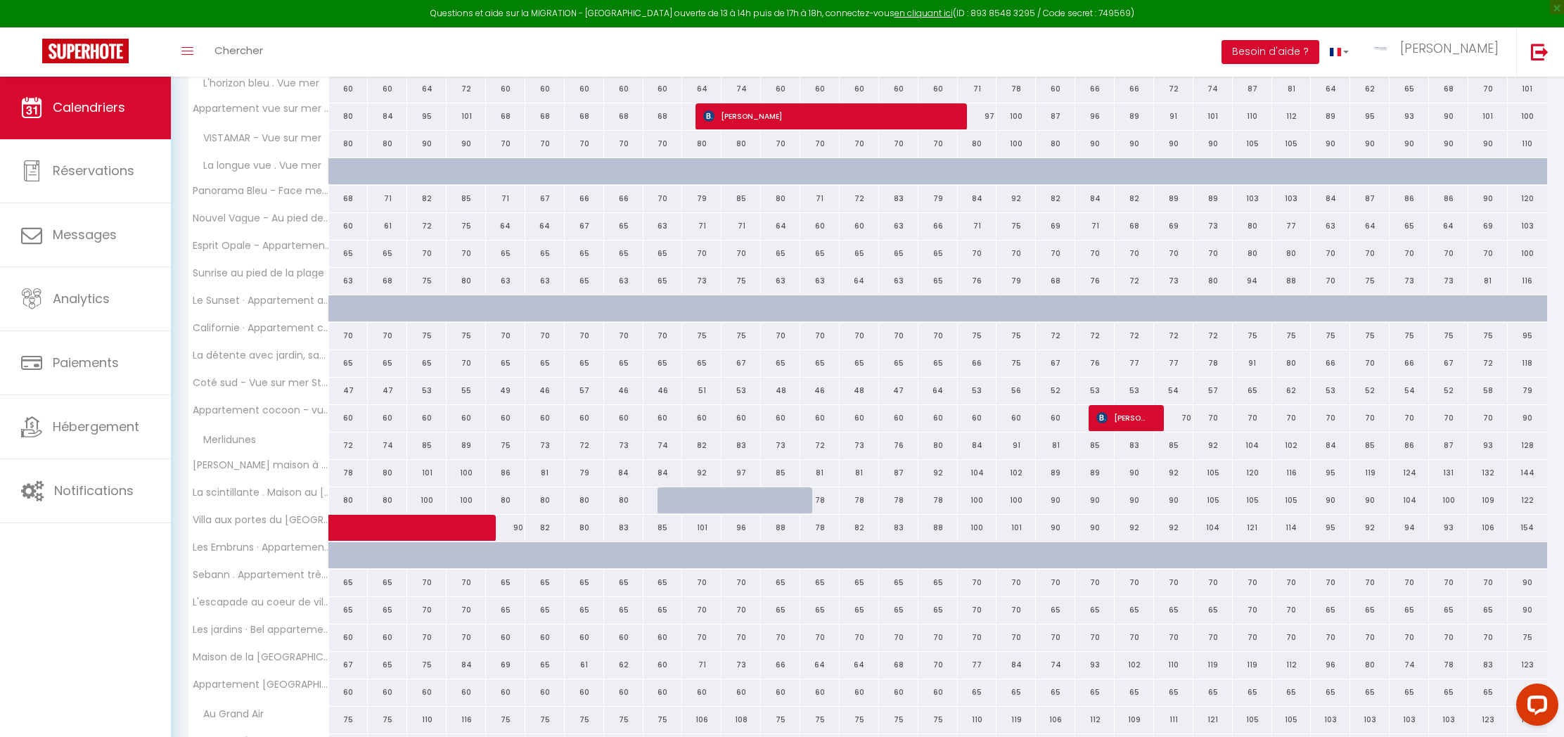
click at [777, 634] on div "70" at bounding box center [780, 638] width 39 height 26
type input "70"
type input "Dim 12 Octobre 2025"
type input "Lun 13 Octobre 2025"
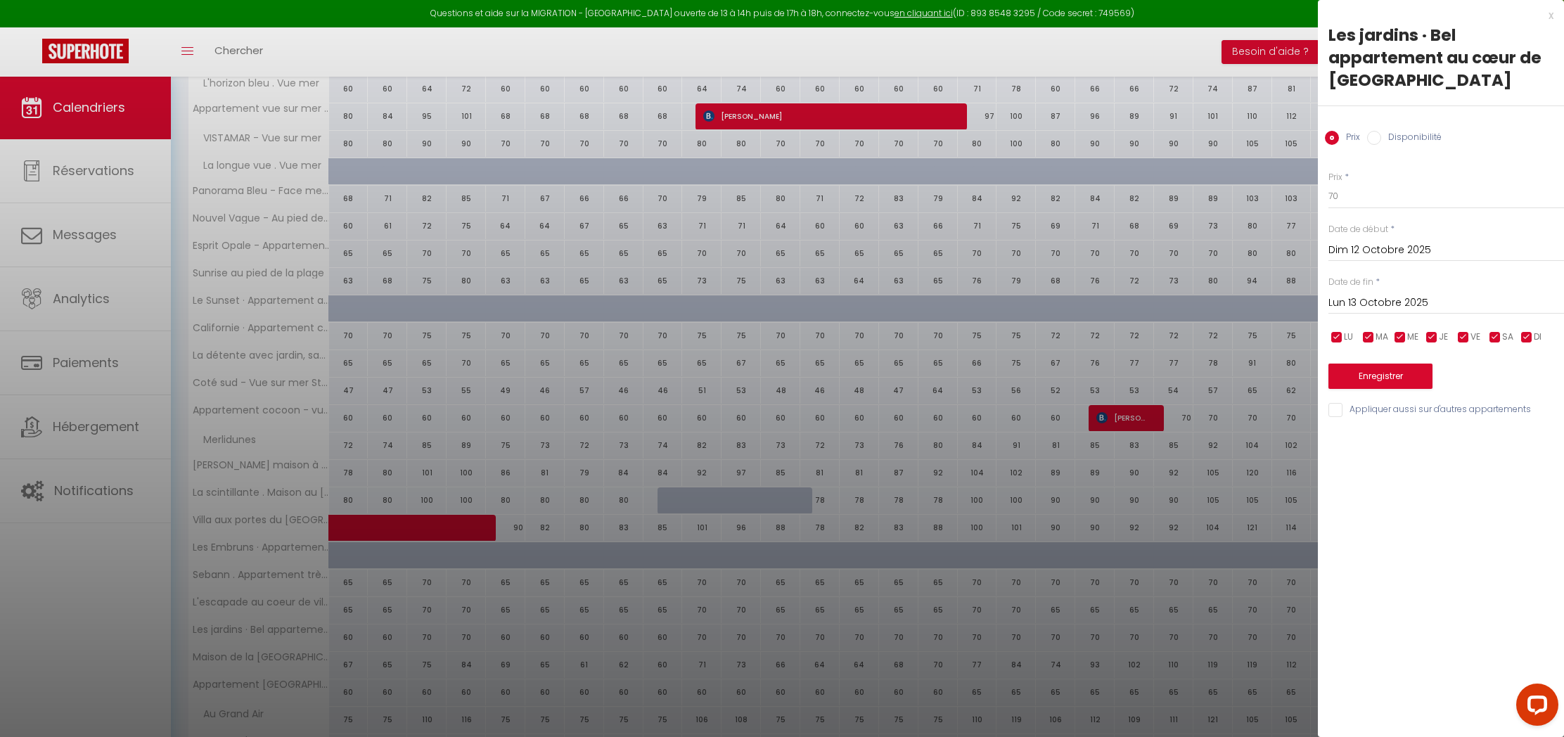
click at [1364, 257] on input "Dim 12 Octobre 2025" at bounding box center [1447, 250] width 236 height 18
click at [1503, 364] on span "10" at bounding box center [1494, 359] width 30 height 28
type input "Ven 10 Octobre 2025"
click at [1350, 303] on input "Lun 13 Octobre 2025" at bounding box center [1447, 303] width 236 height 18
click at [1334, 441] on span "12" at bounding box center [1344, 440] width 30 height 28
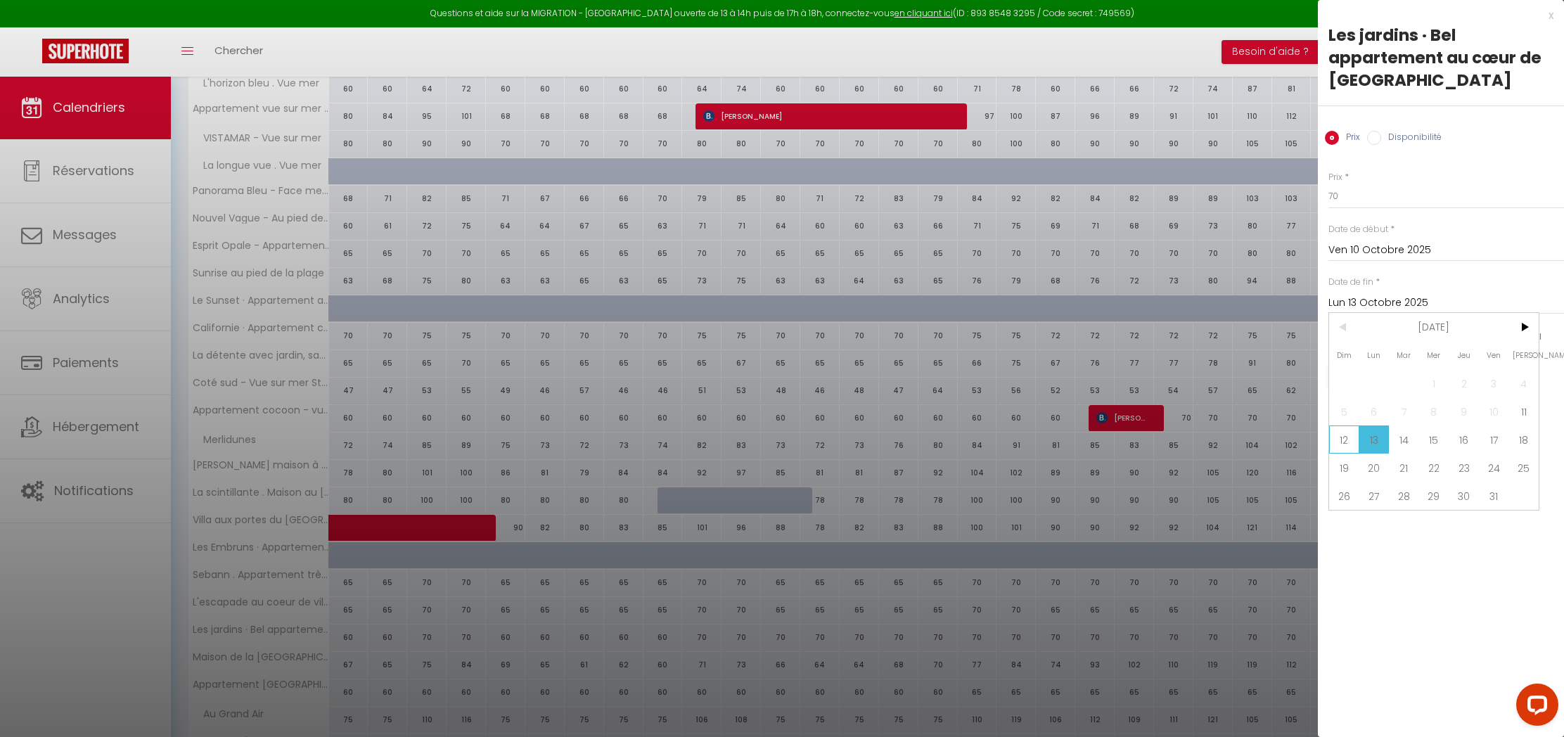
type input "Dim 12 Octobre 2025"
drag, startPoint x: 1370, startPoint y: 139, endPoint x: 1374, endPoint y: 146, distance: 7.9
click at [1371, 139] on input "Disponibilité" at bounding box center [1374, 138] width 14 height 14
radio input "true"
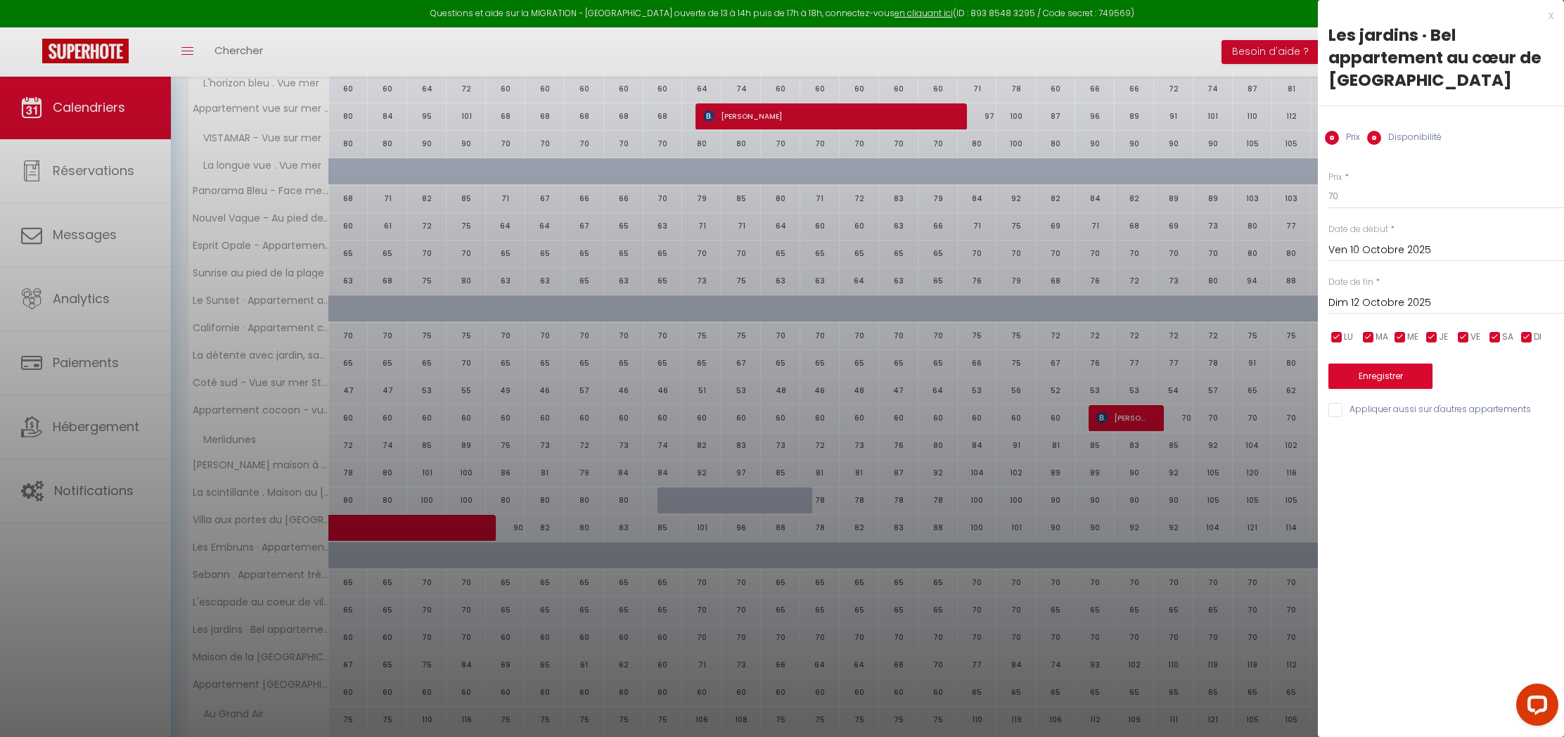
radio input "false"
select select "0"
click at [1366, 380] on button "Enregistrer" at bounding box center [1381, 377] width 104 height 25
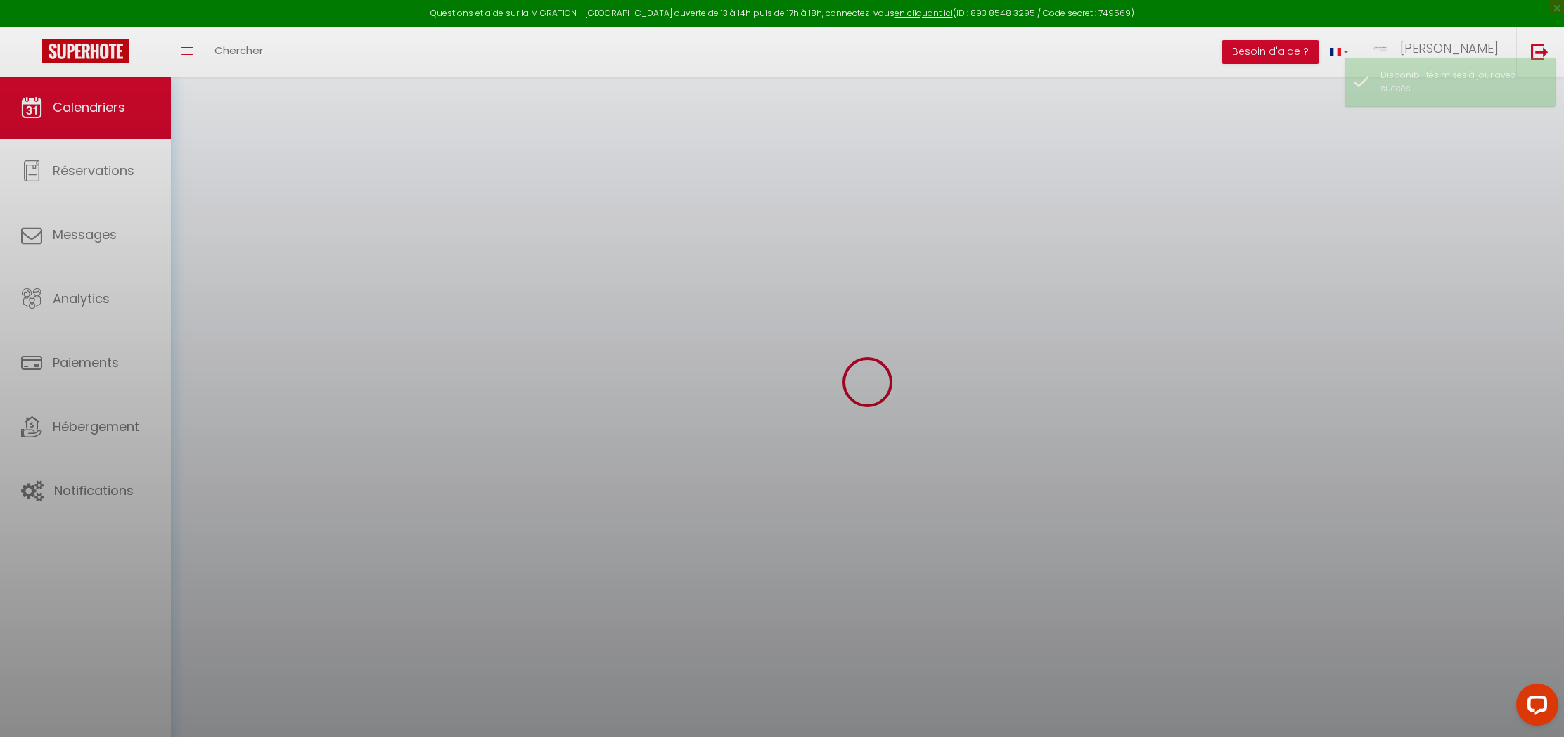
scroll to position [76, 0]
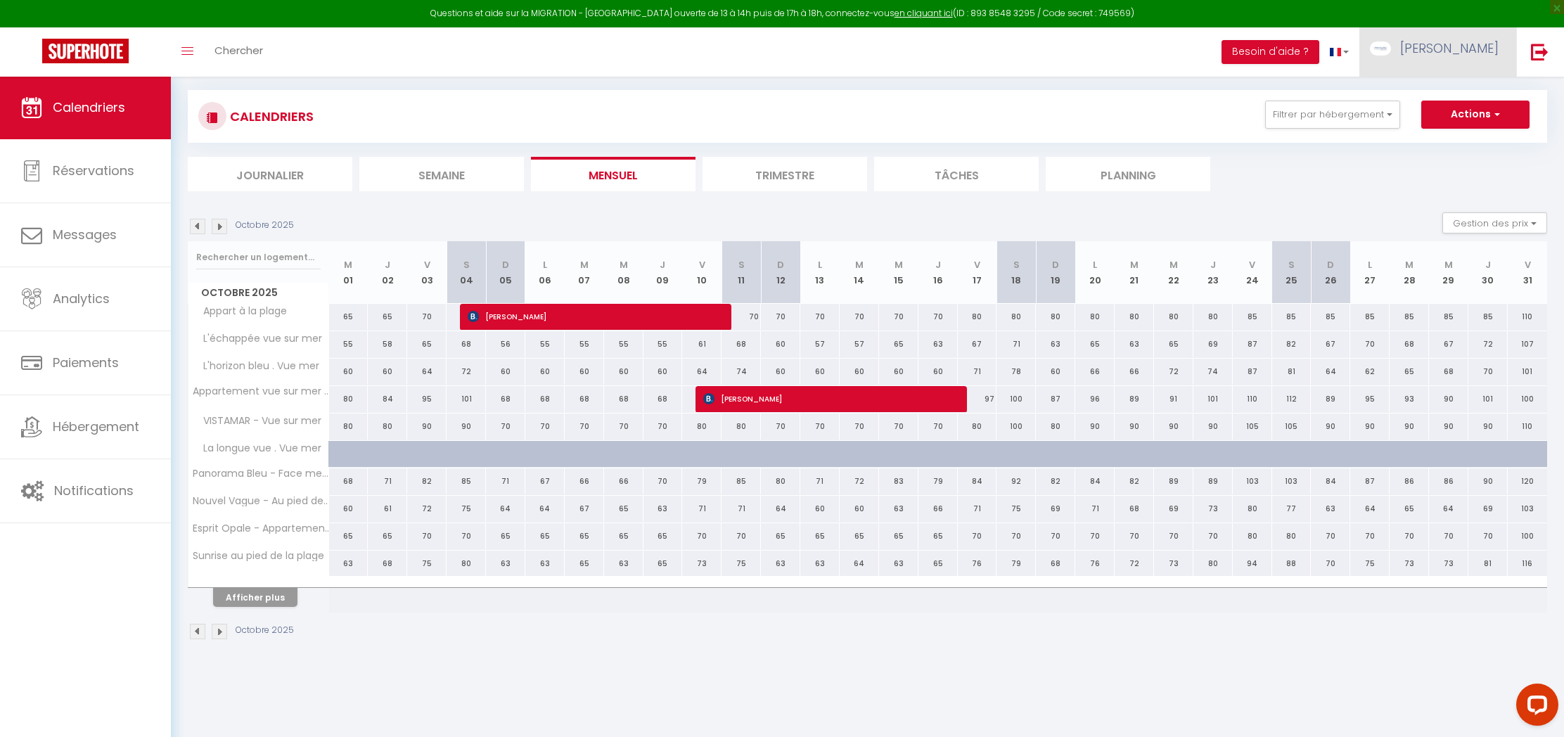
click at [1391, 50] on img at bounding box center [1380, 48] width 21 height 14
click at [1432, 95] on link "Paramètres" at bounding box center [1460, 98] width 104 height 24
select select "fr"
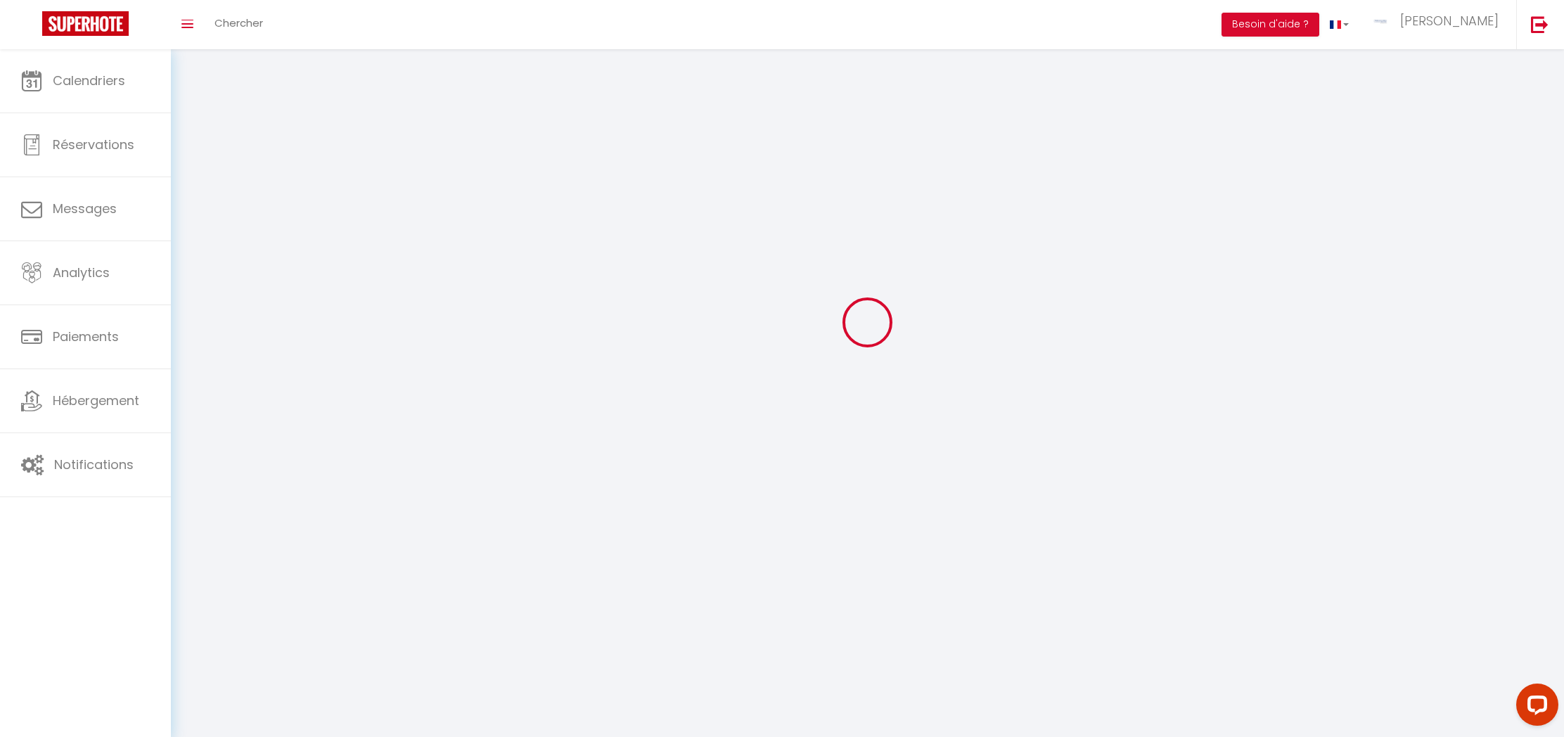
type input "[PERSON_NAME]"
type input "RAMET"
type input "0767169002"
type input "[GEOGRAPHIC_DATA]"
type input "62155"
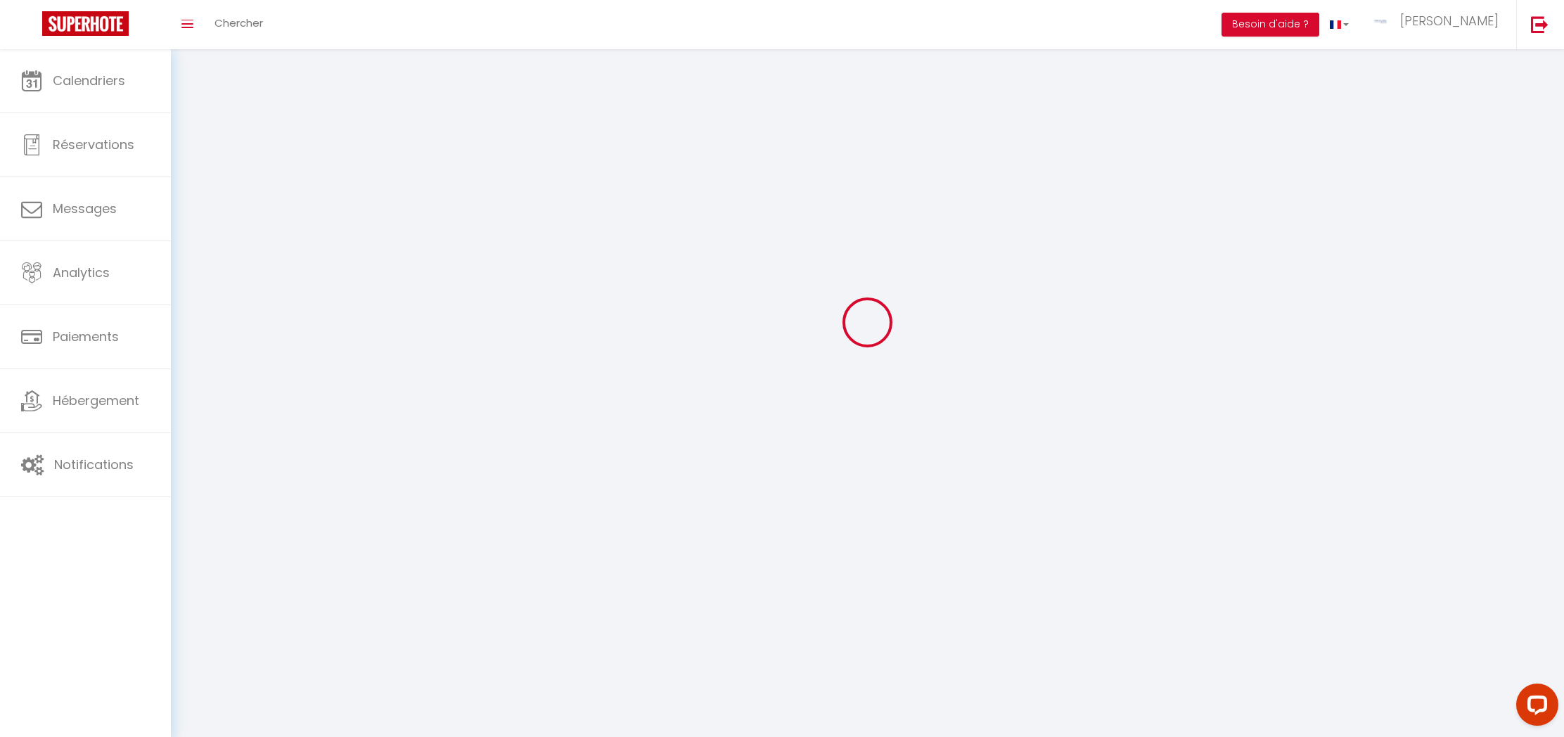
type input "MERLIMONT"
type input "rBCQuQW2Qv6VUT6MbczOney3z"
type input "jPpwBMc03DRYLeDRwwT9tfYia"
type input "[URL][DOMAIN_NAME]"
type input "FO27250"
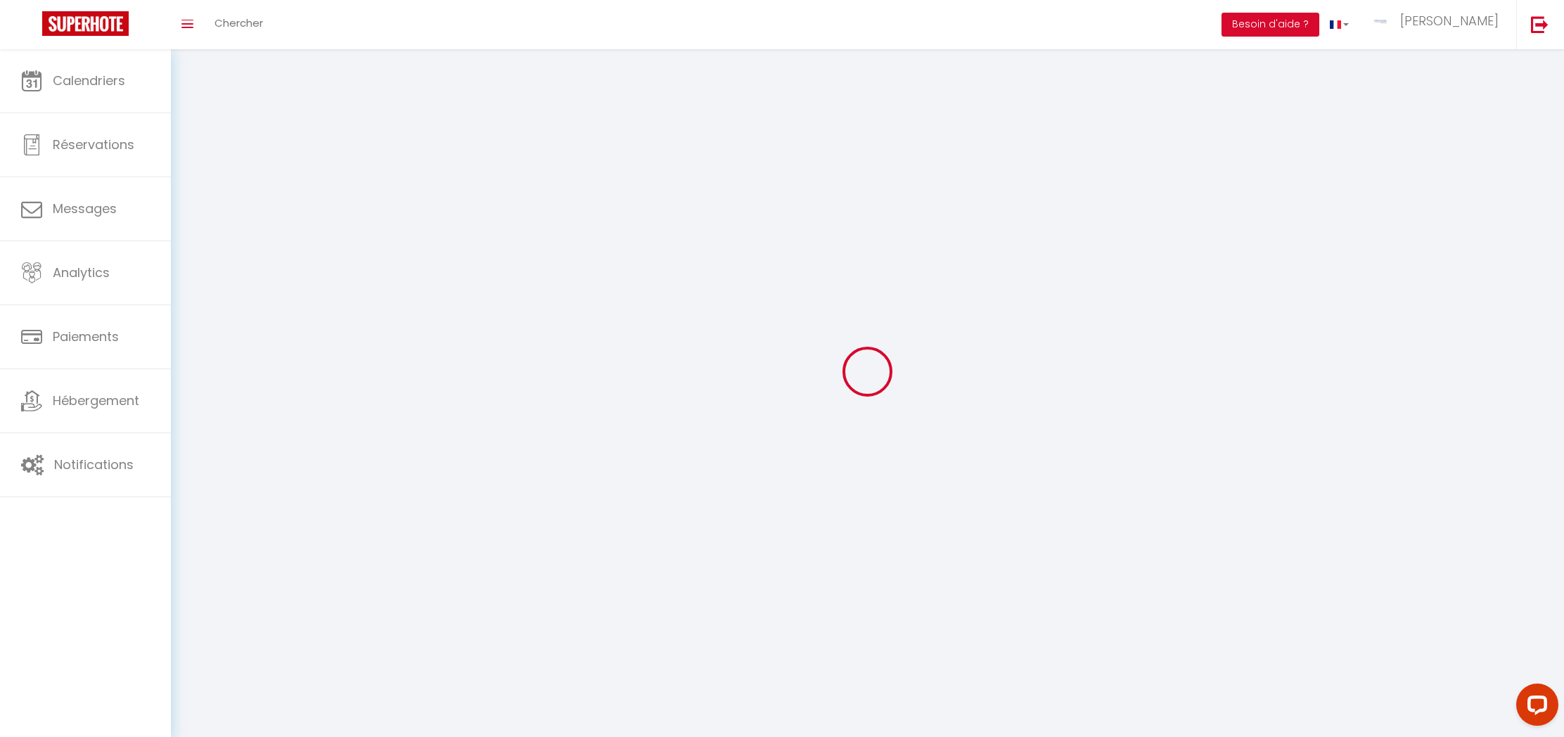
select select "1"
select select "28"
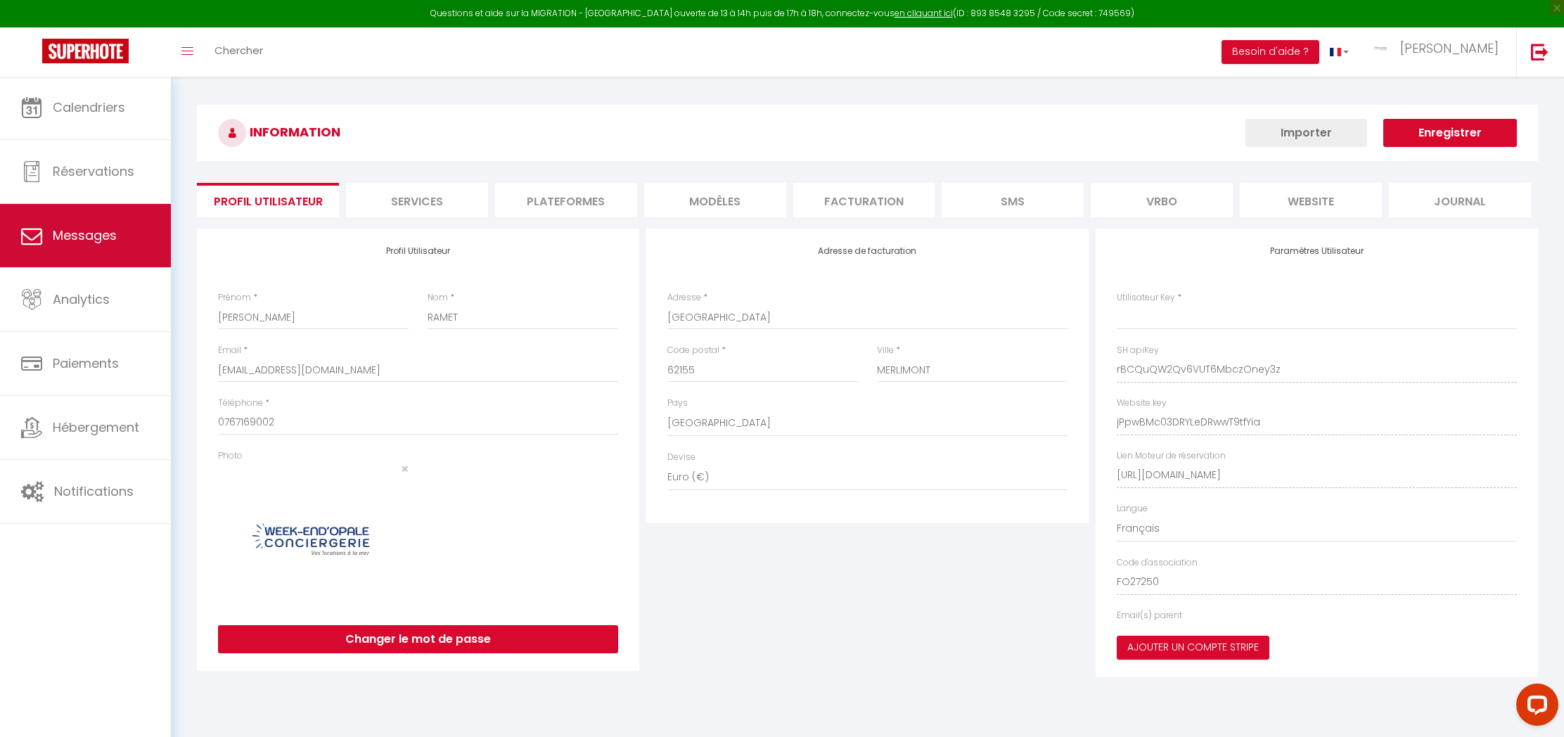
type input "rBCQuQW2Qv6VUT6MbczOney3z"
type input "jPpwBMc03DRYLeDRwwT9tfYia"
type input "[URL][DOMAIN_NAME]"
select select "fr"
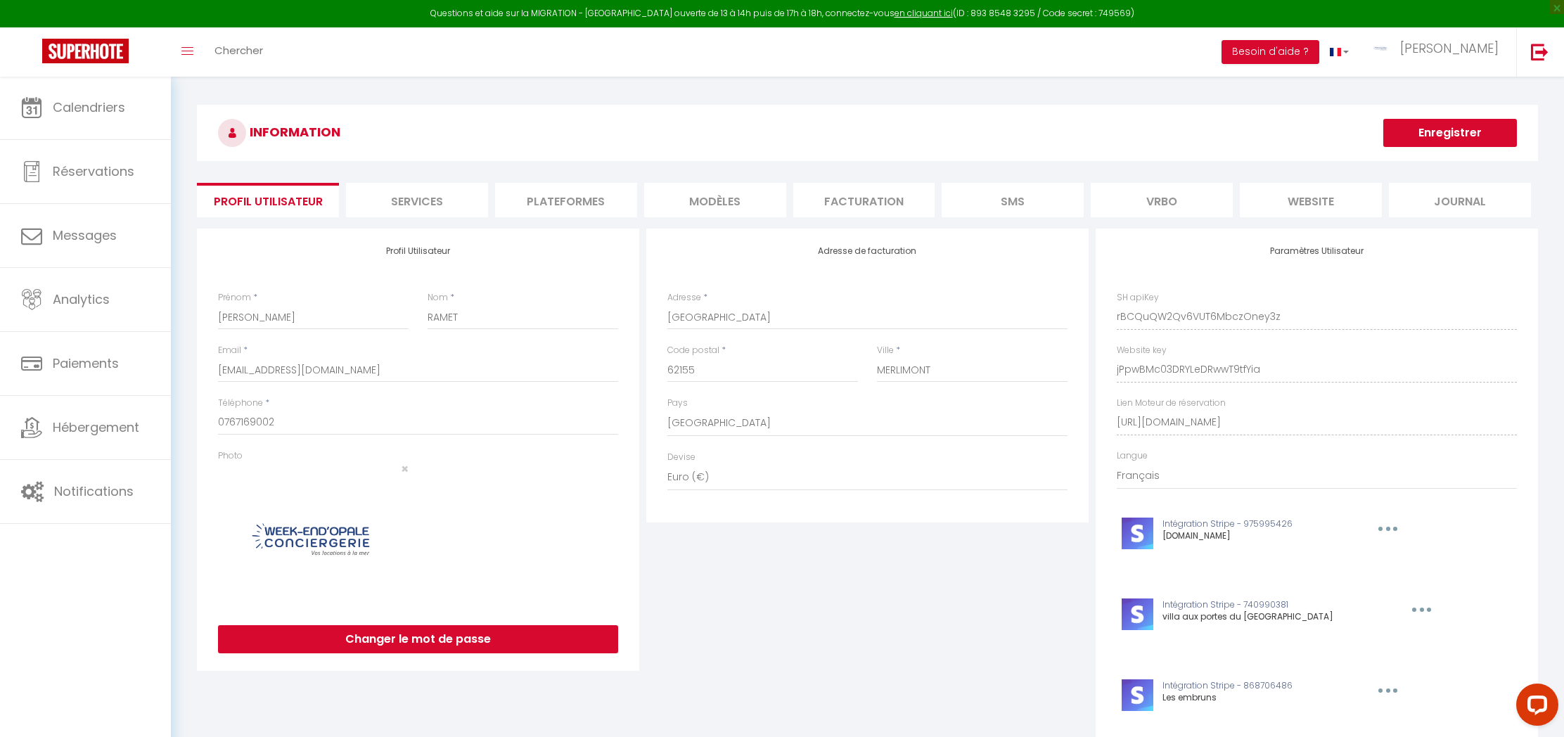
drag, startPoint x: 740, startPoint y: 198, endPoint x: 804, endPoint y: 205, distance: 64.4
click at [743, 198] on li "MODÈLES" at bounding box center [715, 200] width 142 height 34
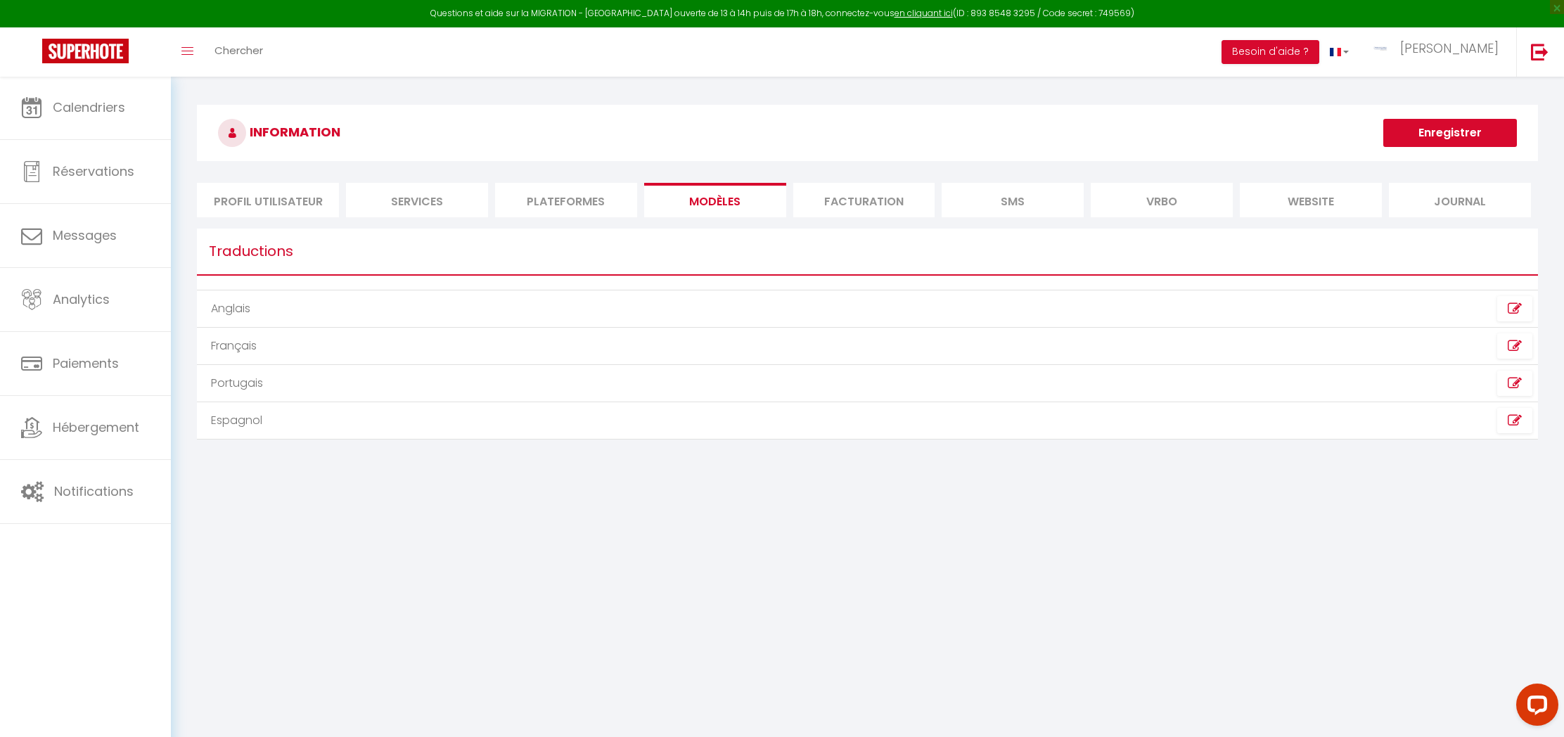
click at [848, 206] on li "Facturation" at bounding box center [864, 200] width 142 height 34
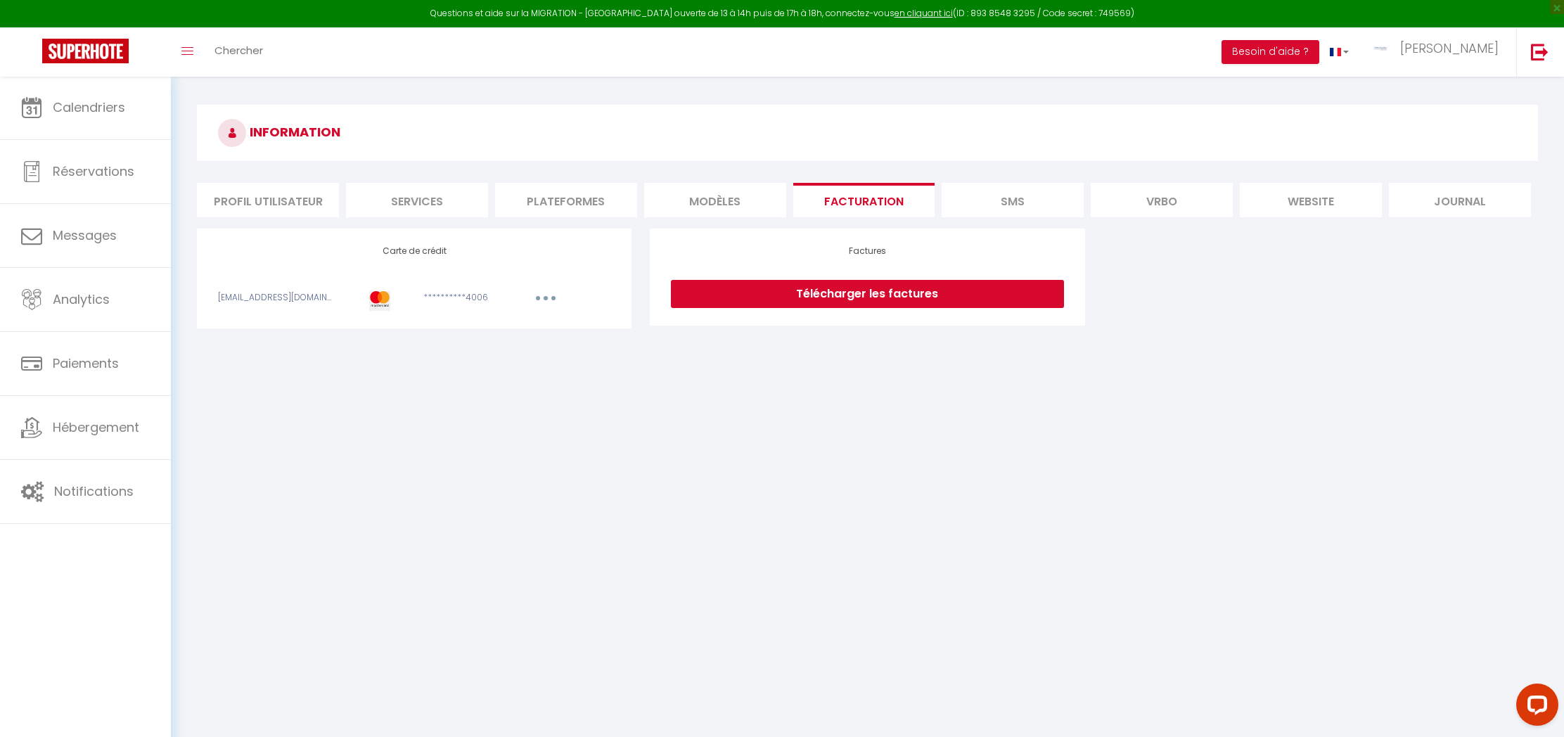
click at [549, 212] on li "Plateformes" at bounding box center [566, 200] width 142 height 34
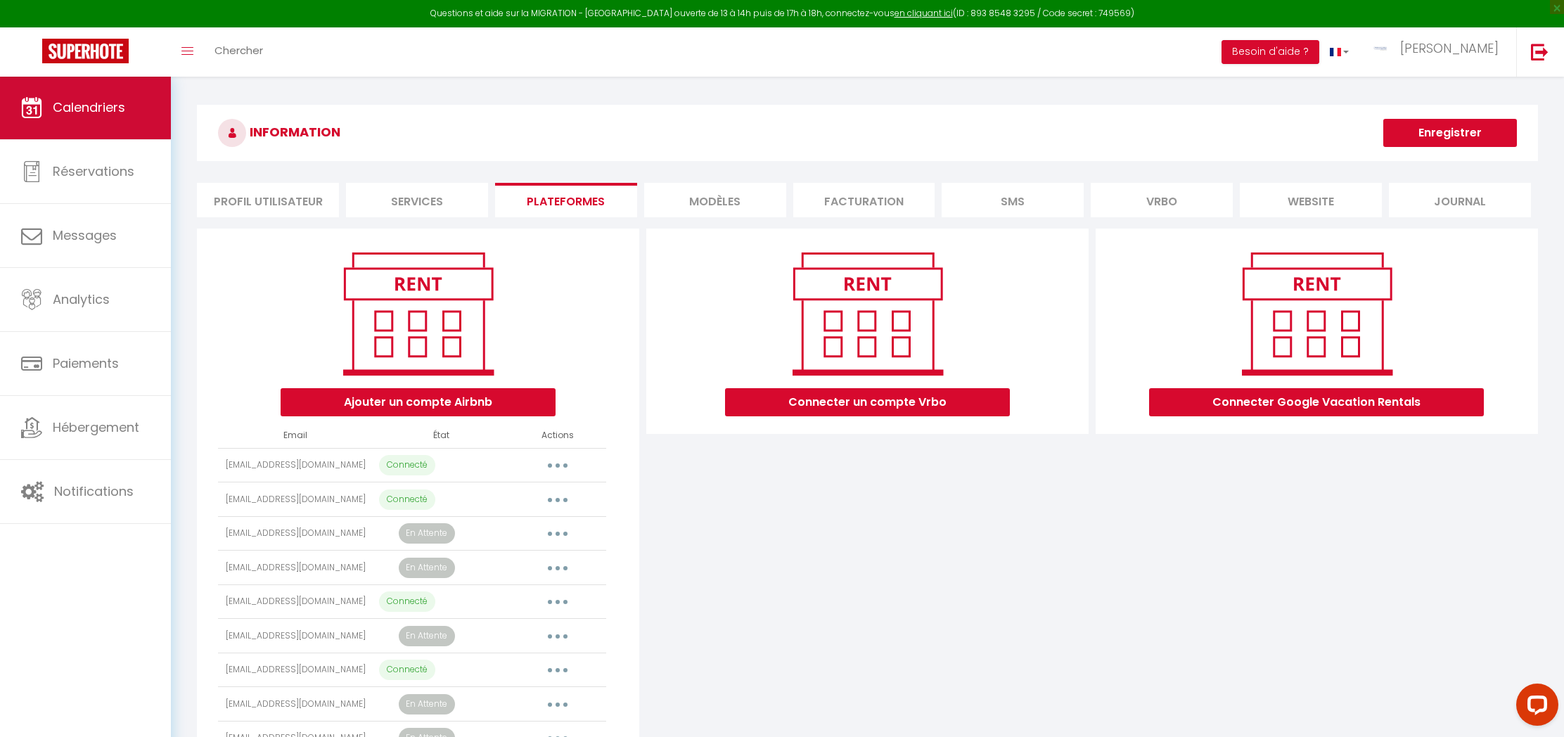
scroll to position [-1, 0]
click at [60, 122] on link "Calendriers" at bounding box center [85, 107] width 171 height 63
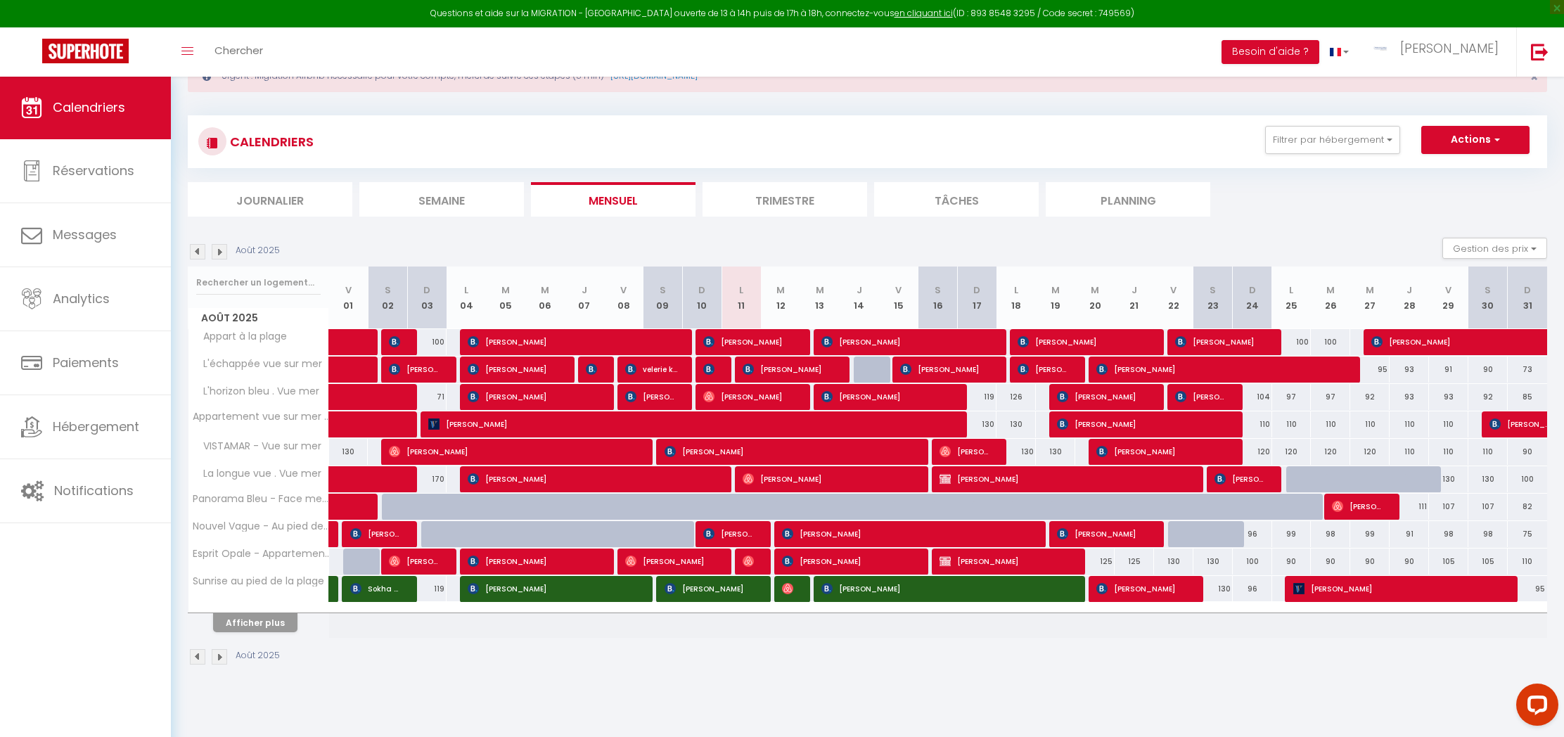
click at [250, 614] on button "Afficher plus" at bounding box center [255, 622] width 84 height 19
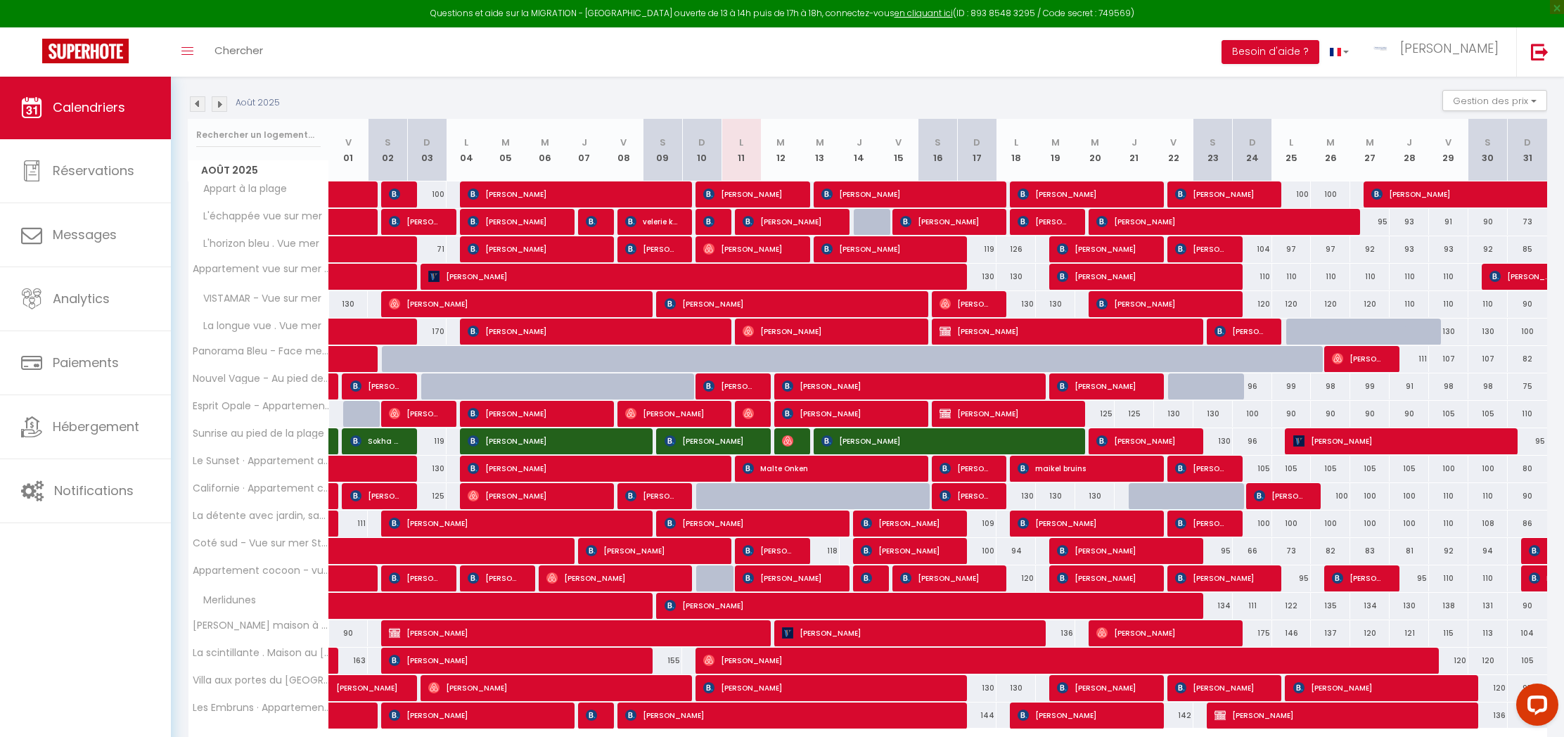
scroll to position [281, 0]
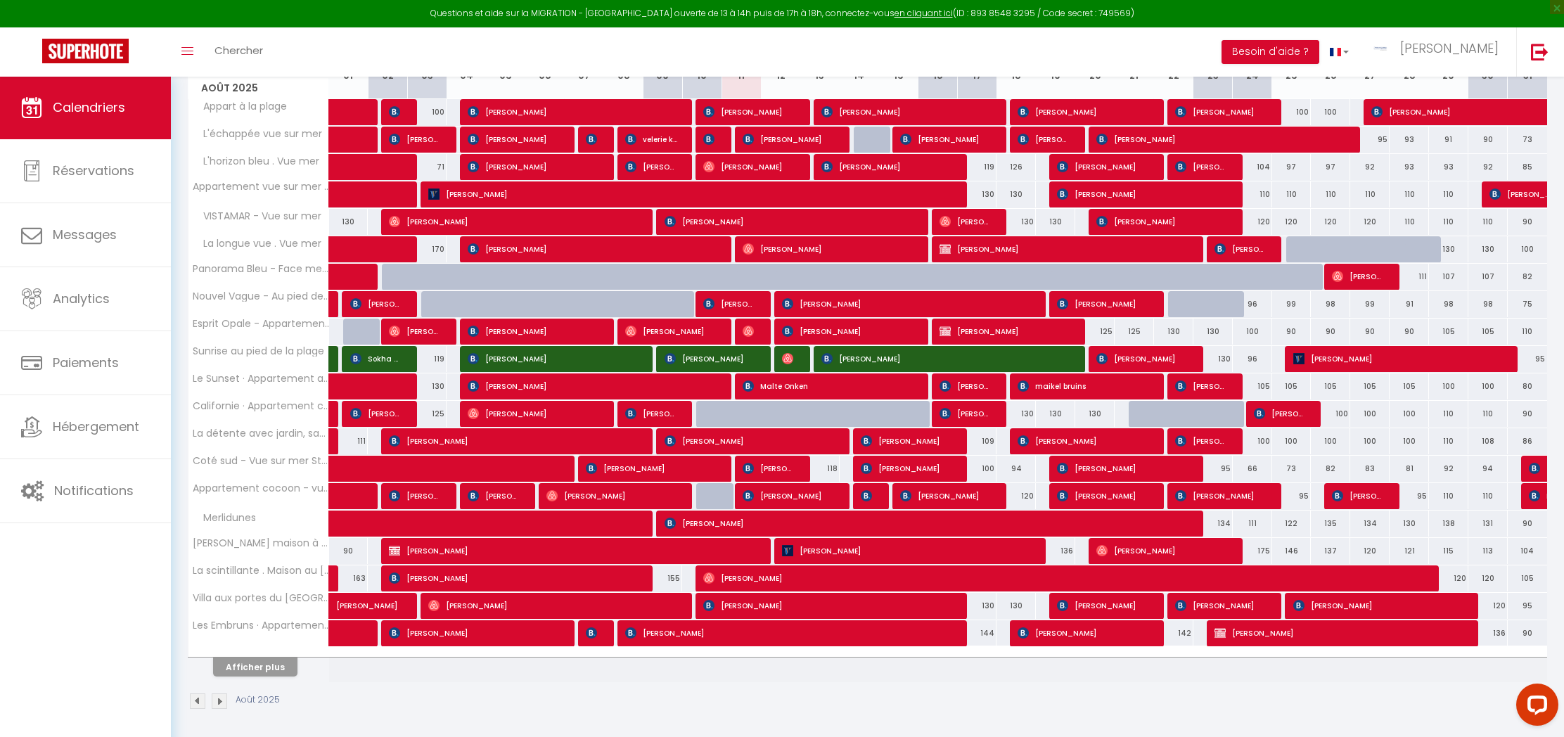
click at [266, 665] on button "Afficher plus" at bounding box center [255, 667] width 84 height 19
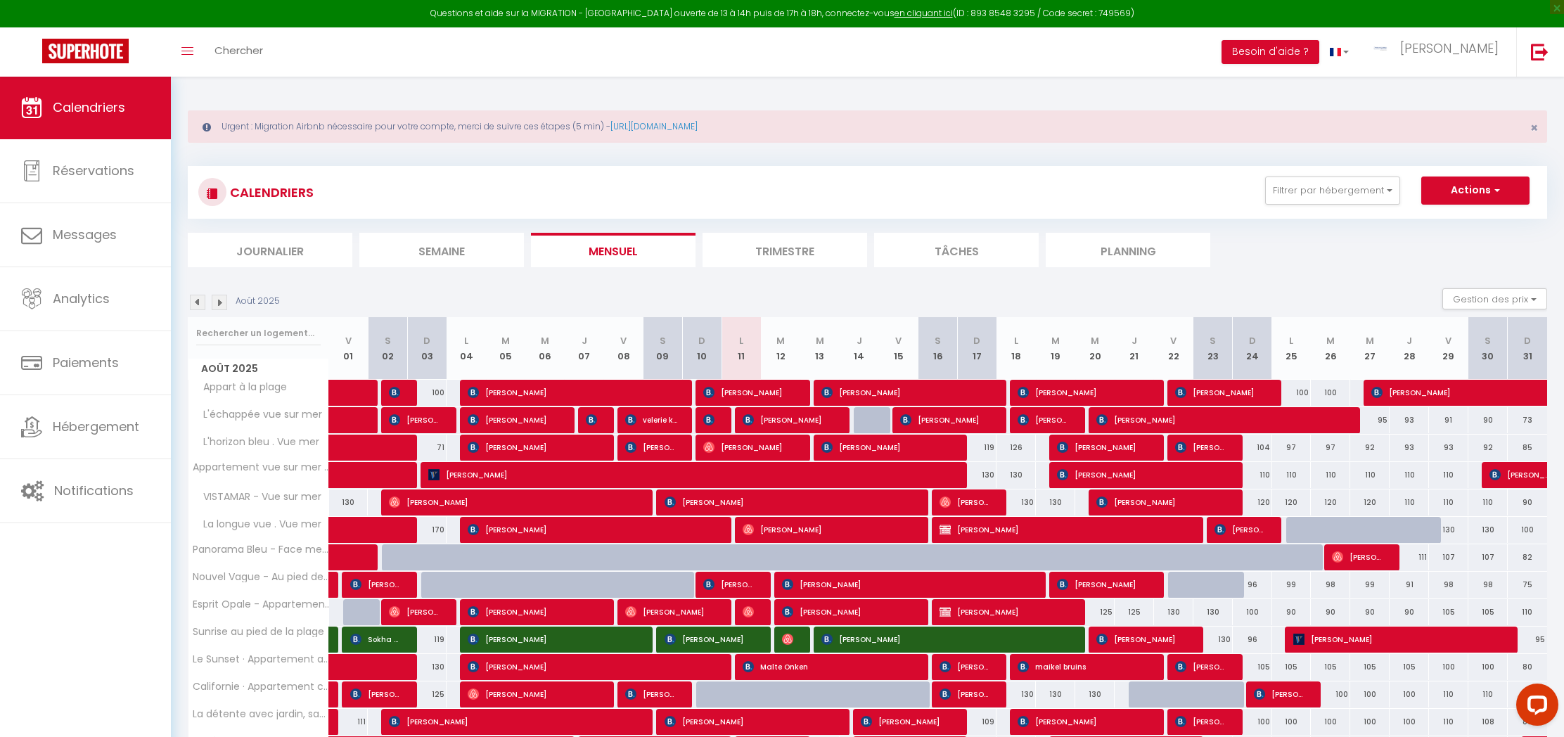
scroll to position [0, 0]
click at [1391, 46] on img at bounding box center [1380, 48] width 21 height 14
click at [1440, 94] on link "Paramètres" at bounding box center [1460, 98] width 104 height 24
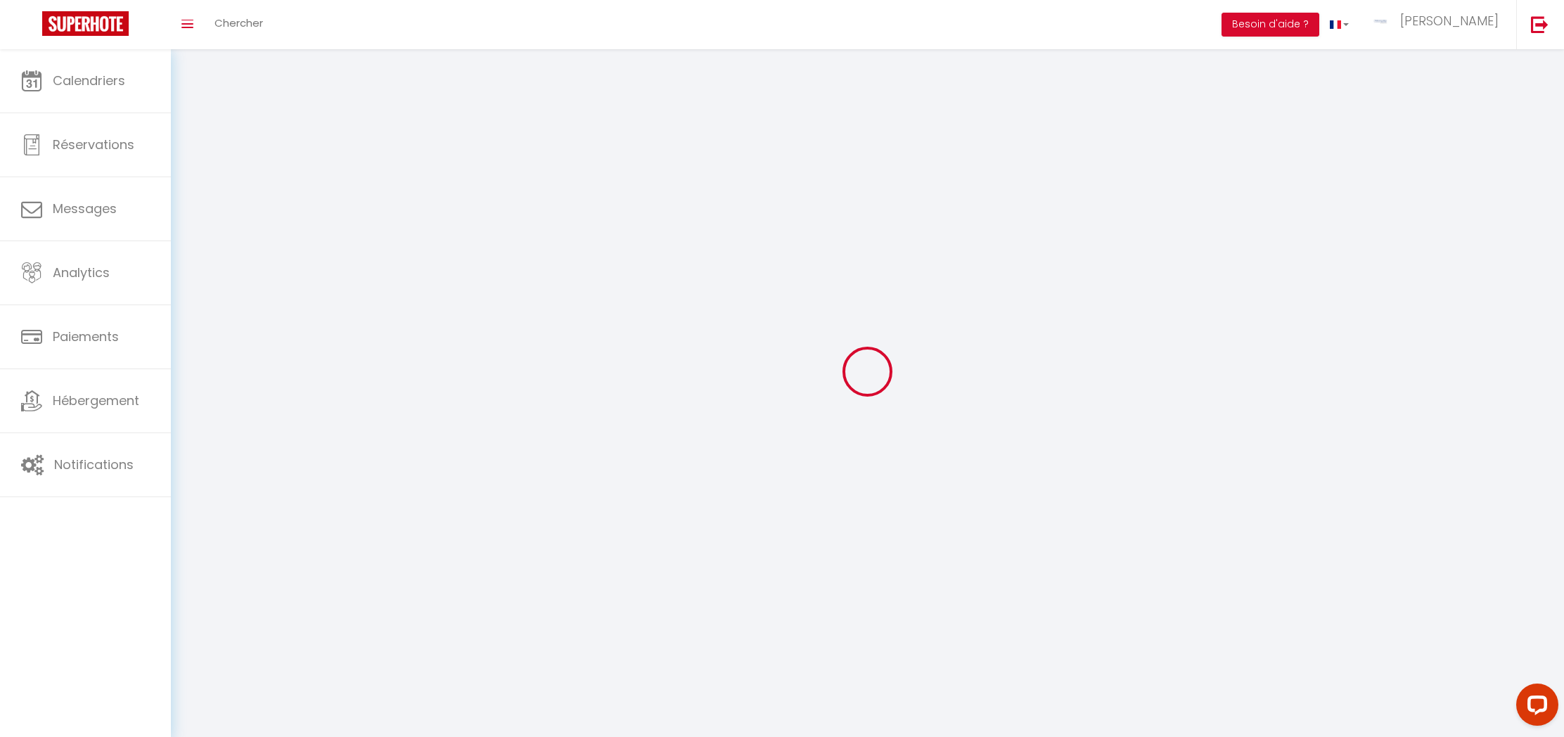
select select
type input "[PERSON_NAME]"
type input "RAMET"
type input "0767169002"
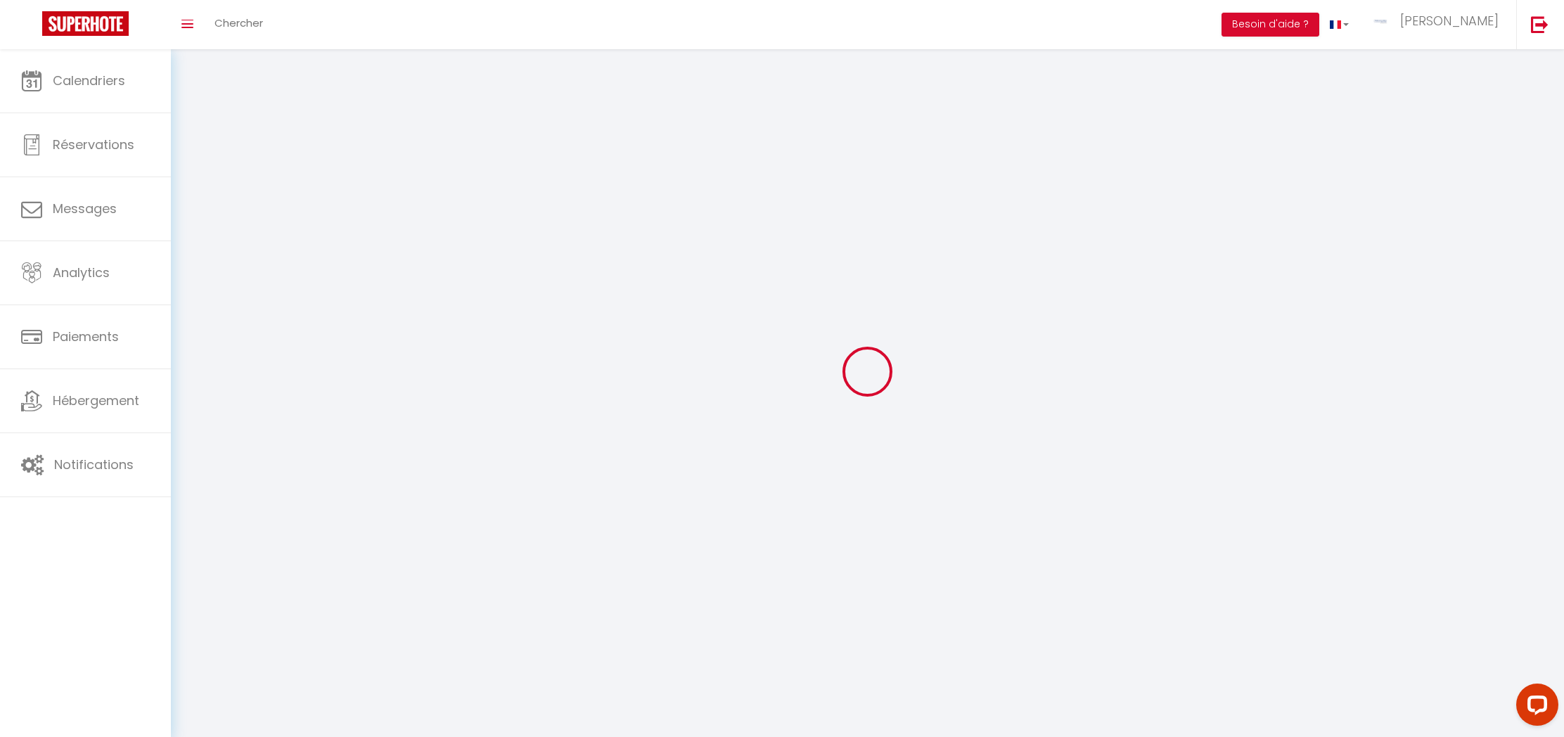
type input "[GEOGRAPHIC_DATA]"
type input "62155"
type input "MERLIMONT"
type input "rBCQuQW2Qv6VUT6MbczOney3z"
type input "jPpwBMc03DRYLeDRwwT9tfYia"
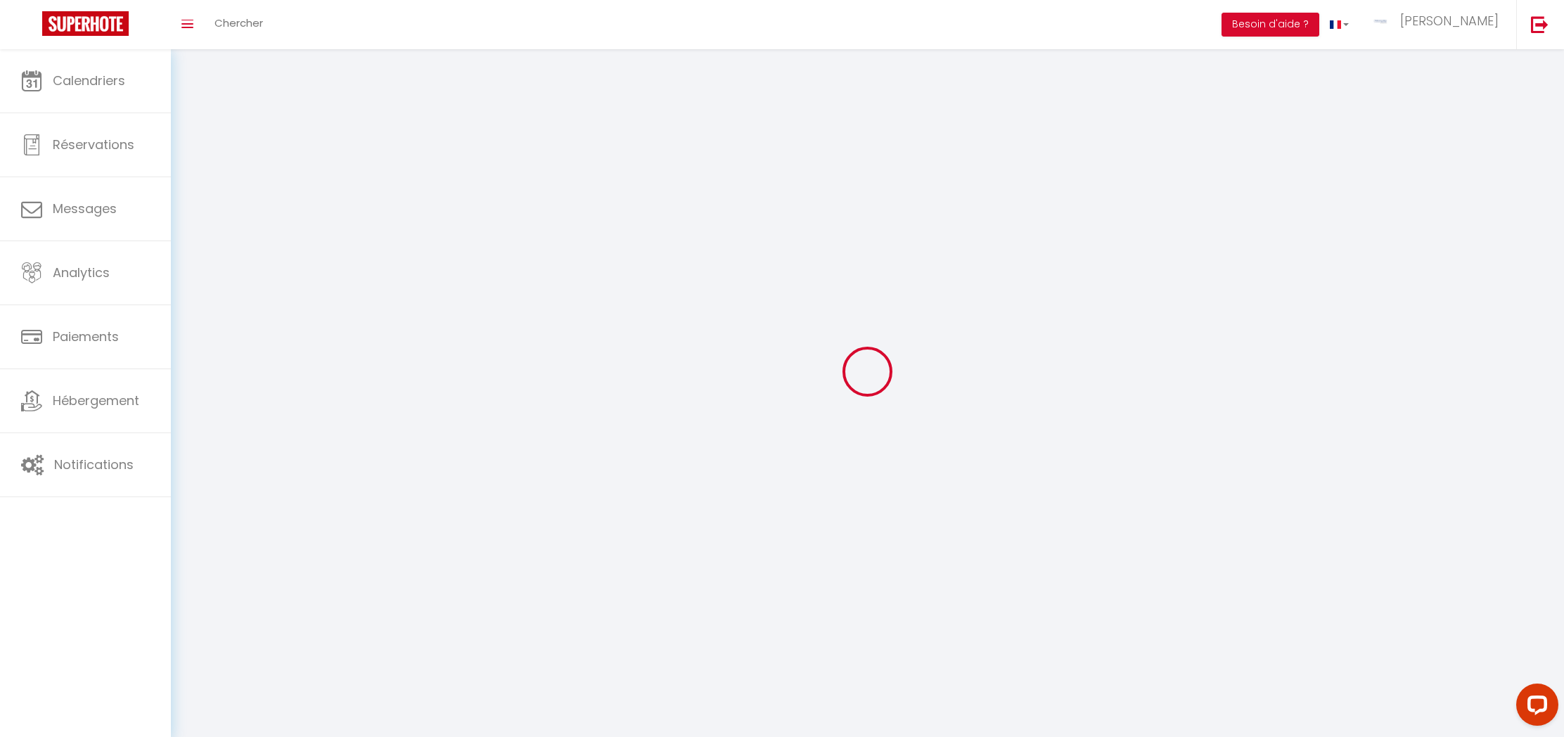
type input "[URL][DOMAIN_NAME]"
type input "FO27250"
select select "28"
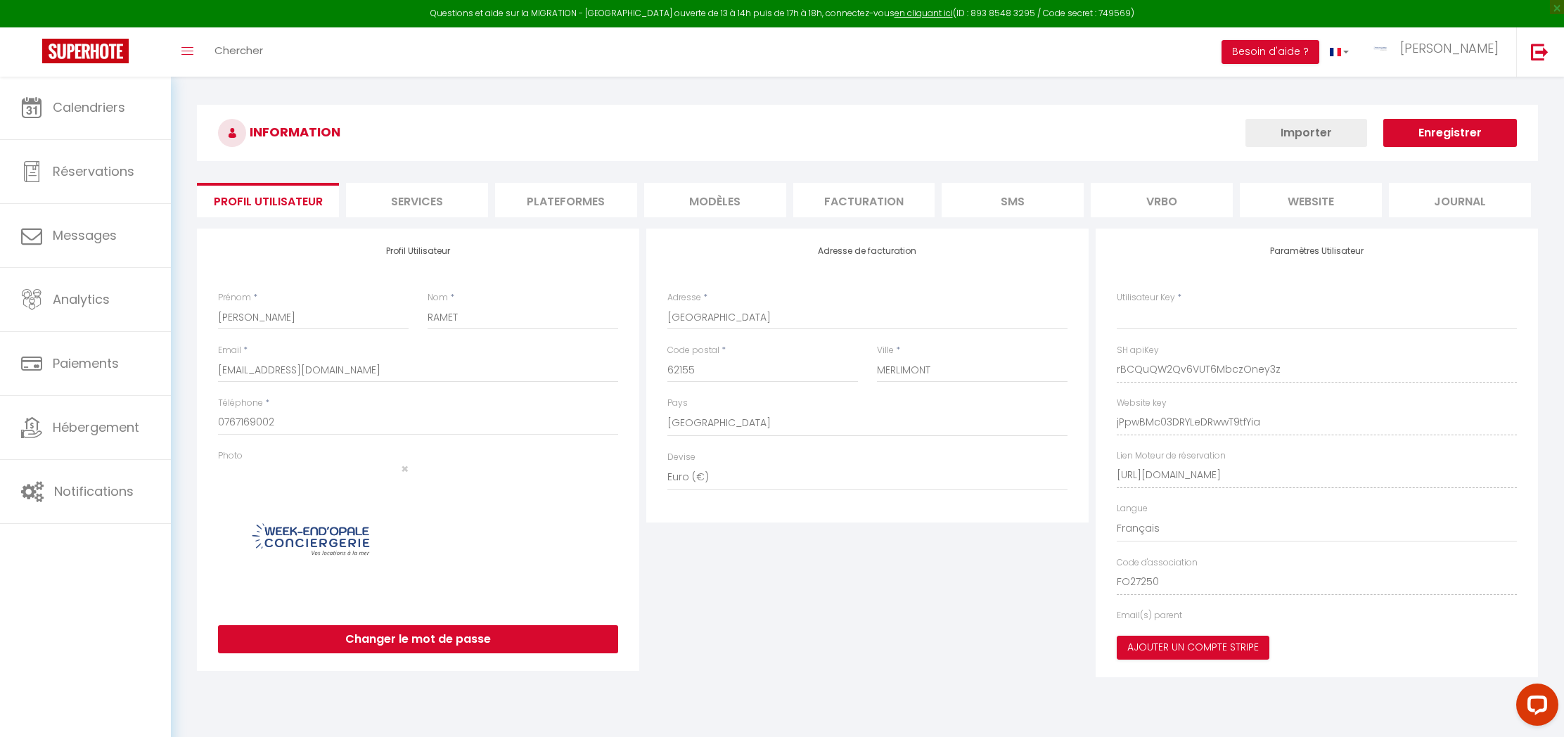
type input "rBCQuQW2Qv6VUT6MbczOney3z"
type input "jPpwBMc03DRYLeDRwwT9tfYia"
type input "[URL][DOMAIN_NAME]"
select select "fr"
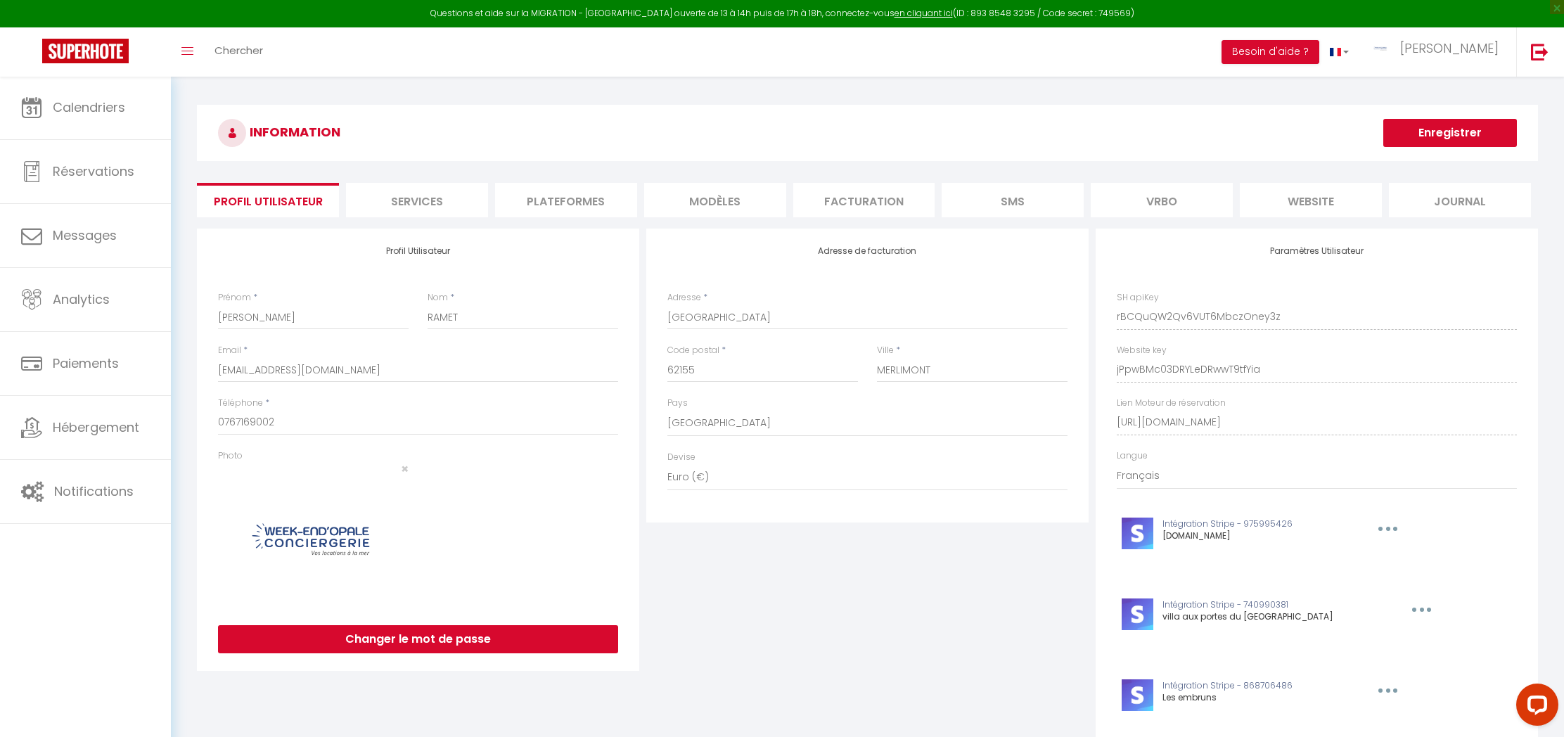
click at [580, 205] on li "Plateformes" at bounding box center [566, 200] width 142 height 34
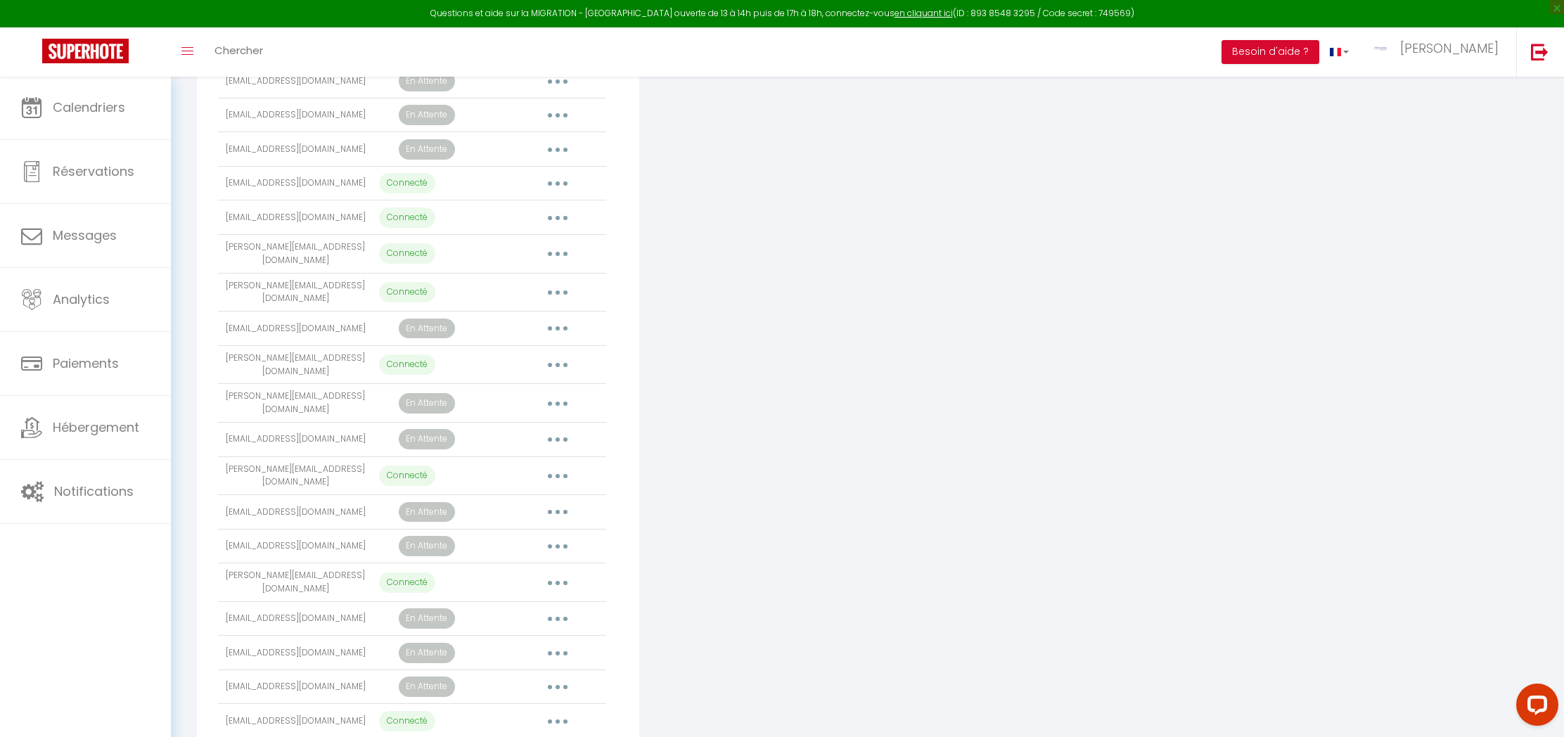
scroll to position [623, 0]
